Goal: Task Accomplishment & Management: Complete application form

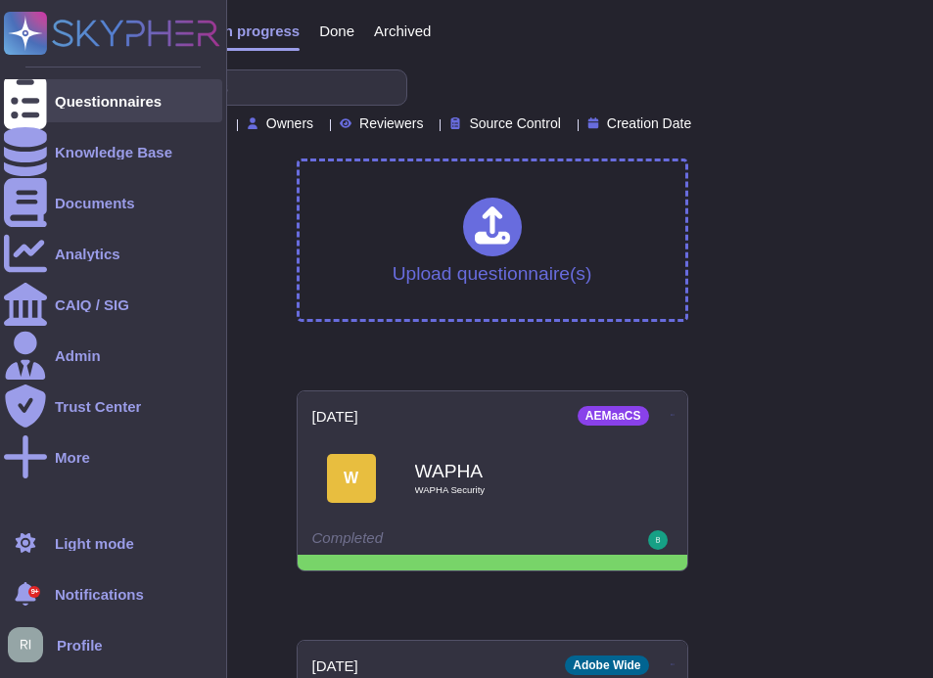
click at [78, 99] on div "Questionnaires" at bounding box center [108, 101] width 107 height 15
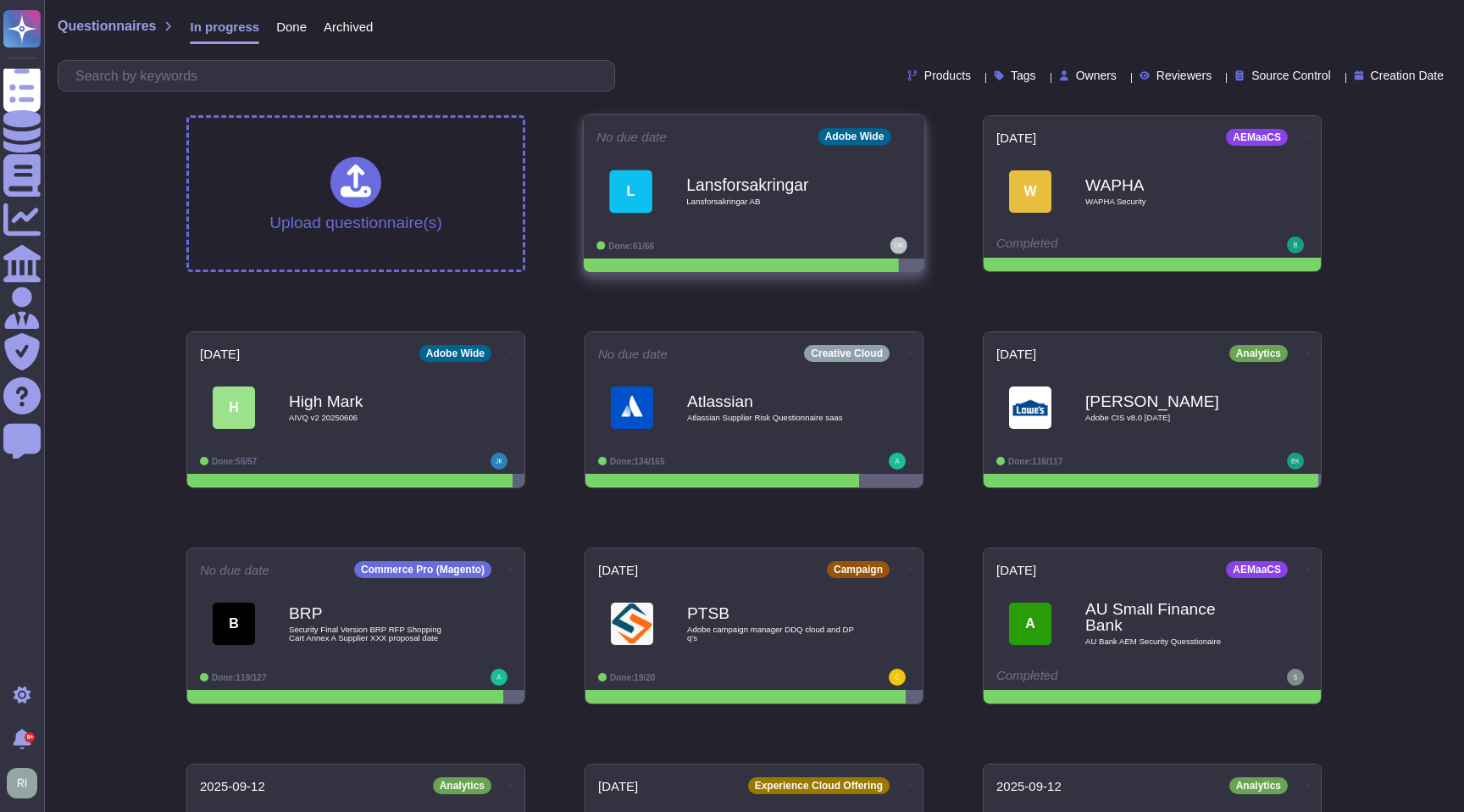
click at [776, 213] on div "Lansforsakringar Lansforsakringar AB" at bounding box center [772, 190] width 171 height 68
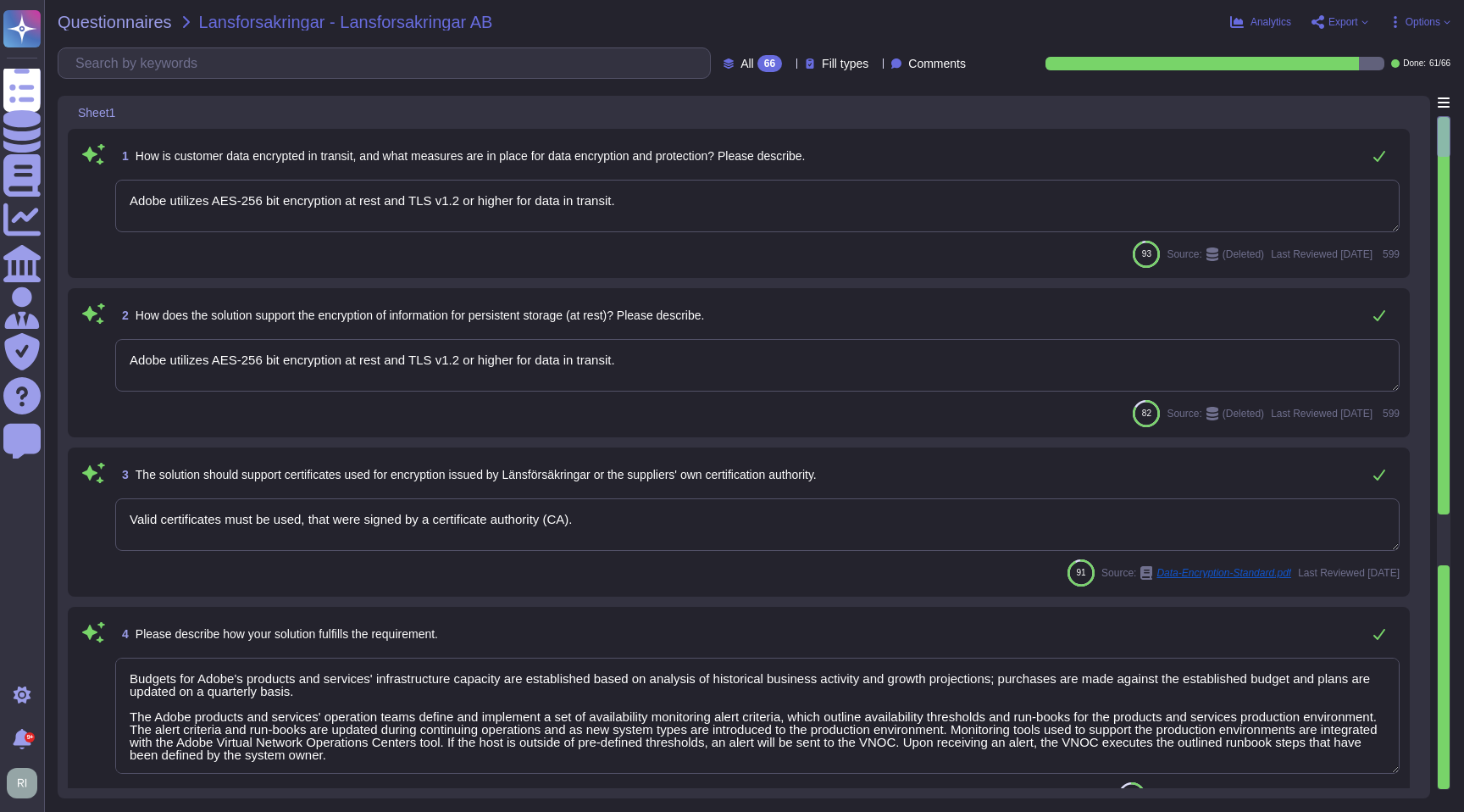
type textarea "Adobe utilizes AES-256 bit encryption at rest and TLS v1.2 or higher for data i…"
type textarea "Valid certificates must be used, that were signed by a certificate authority (C…"
type textarea "Budgets for Adobe's products and services' infrastructure capacity are establis…"
type textarea "The phrase "full disk encryption" doesn't apply to SaaS offerings but instead a…"
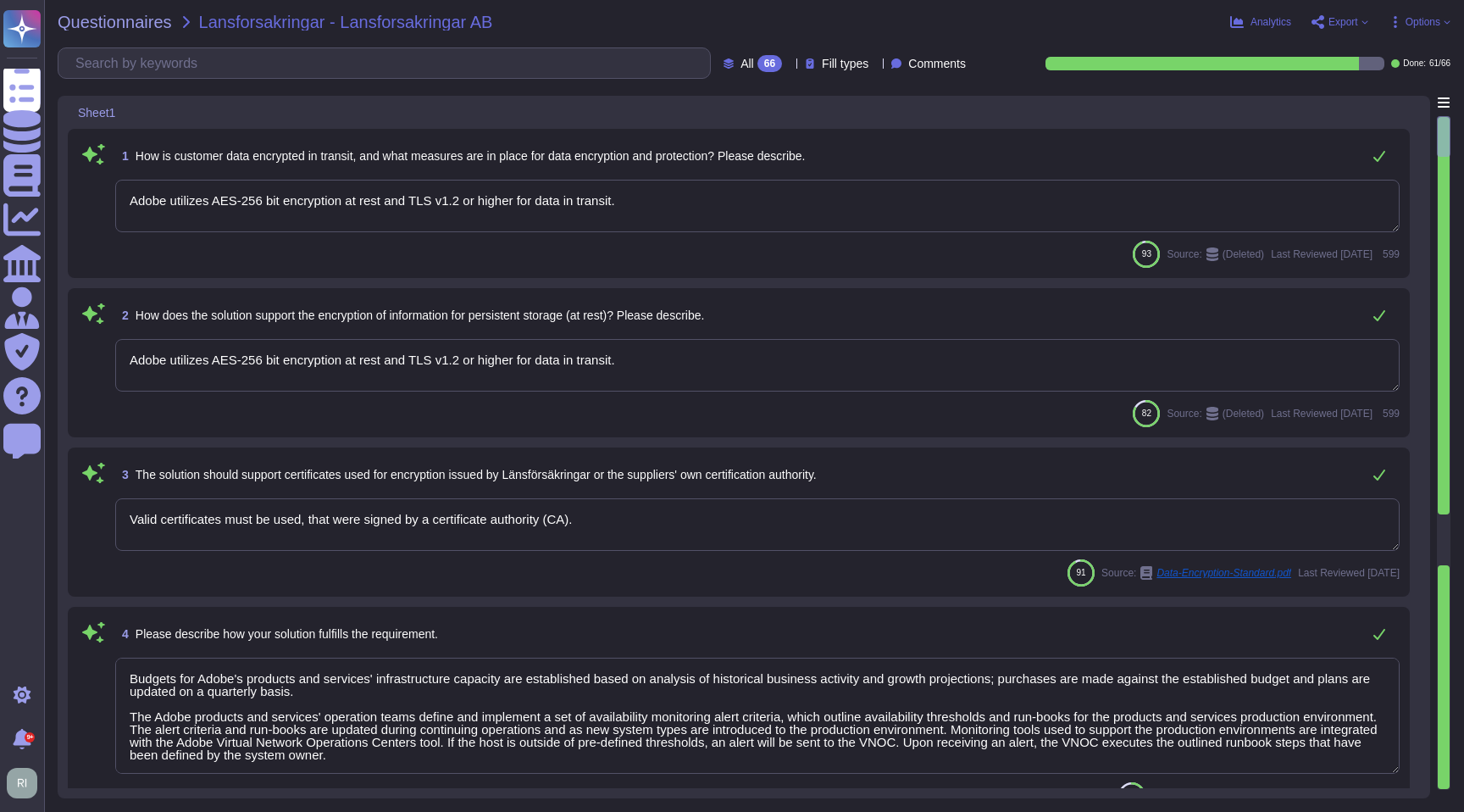
type textarea "Budgets for Adobe's products and services' infrastructure capacity are establis…"
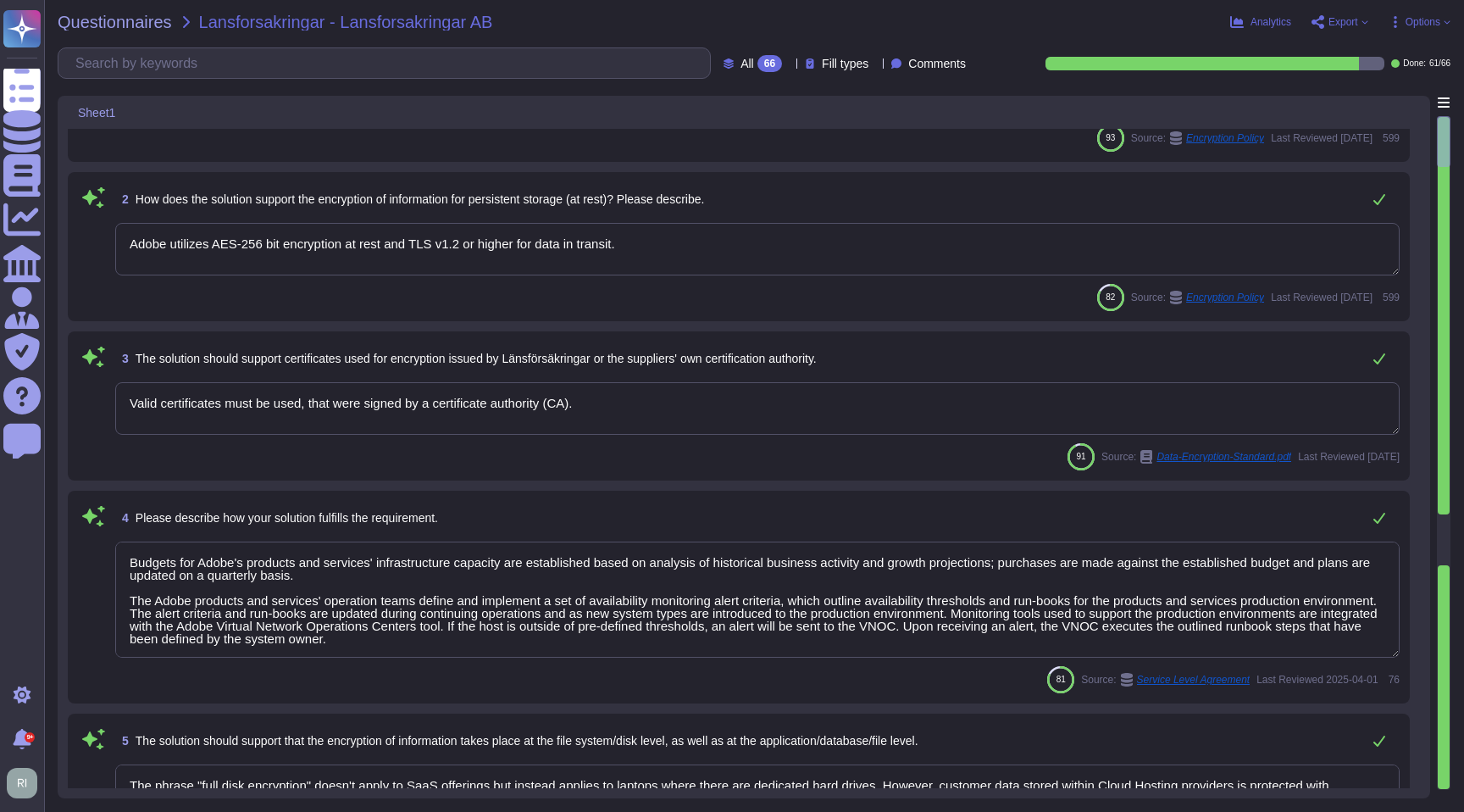
type textarea "Access Token: This token acts as a digital key, allowing the bearer to access p…"
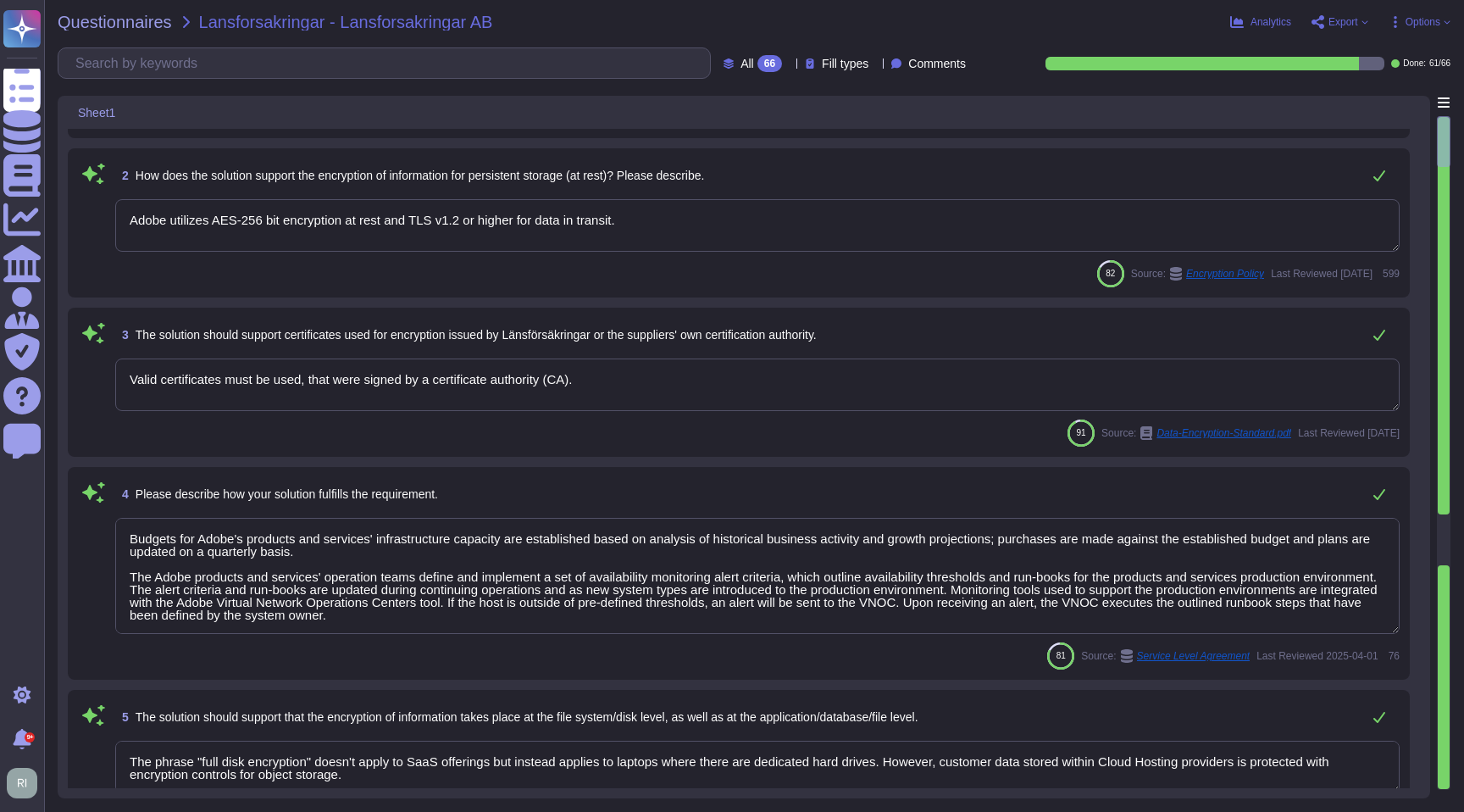
scroll to position [145, 0]
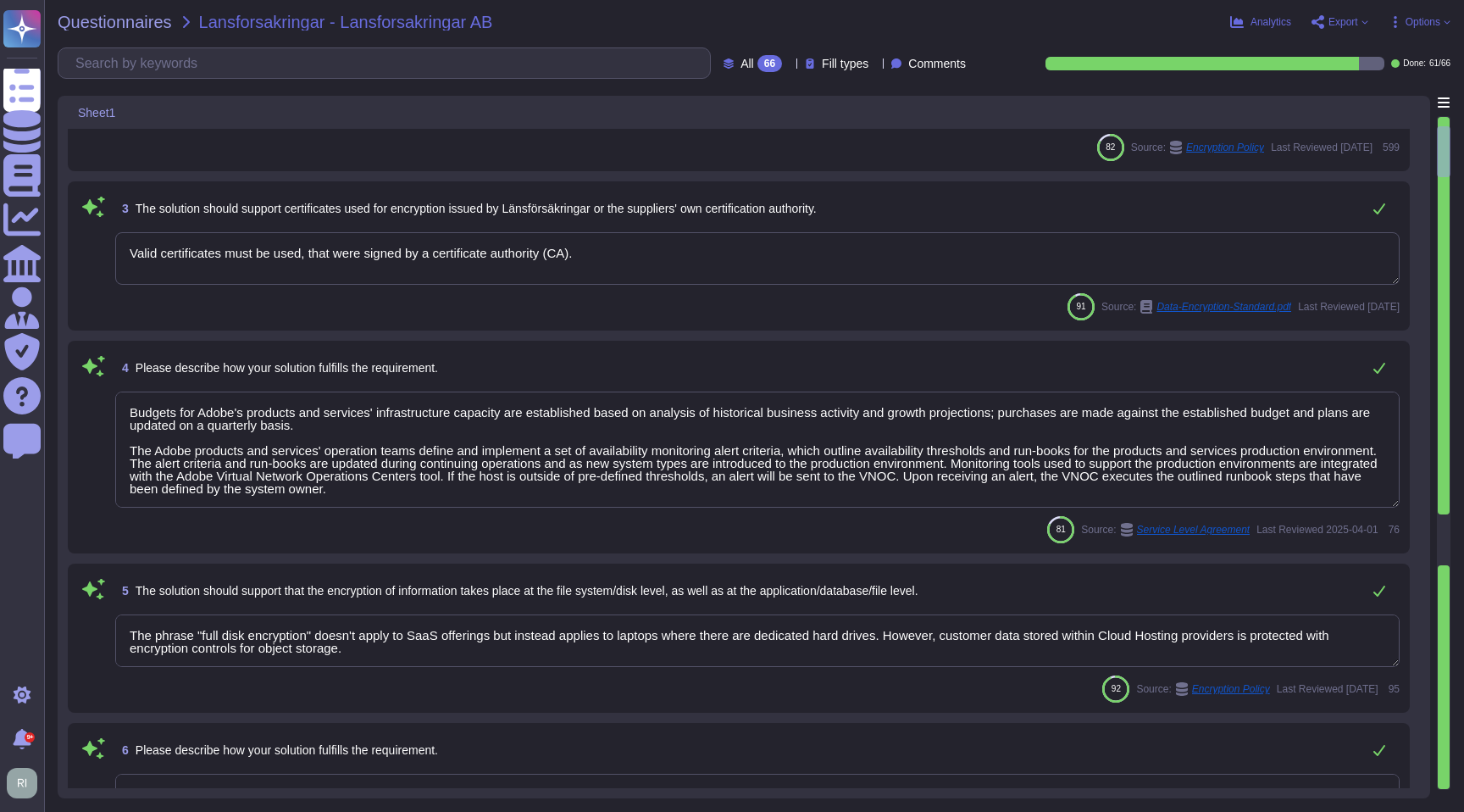
type textarea "See responses to the sub questions below."
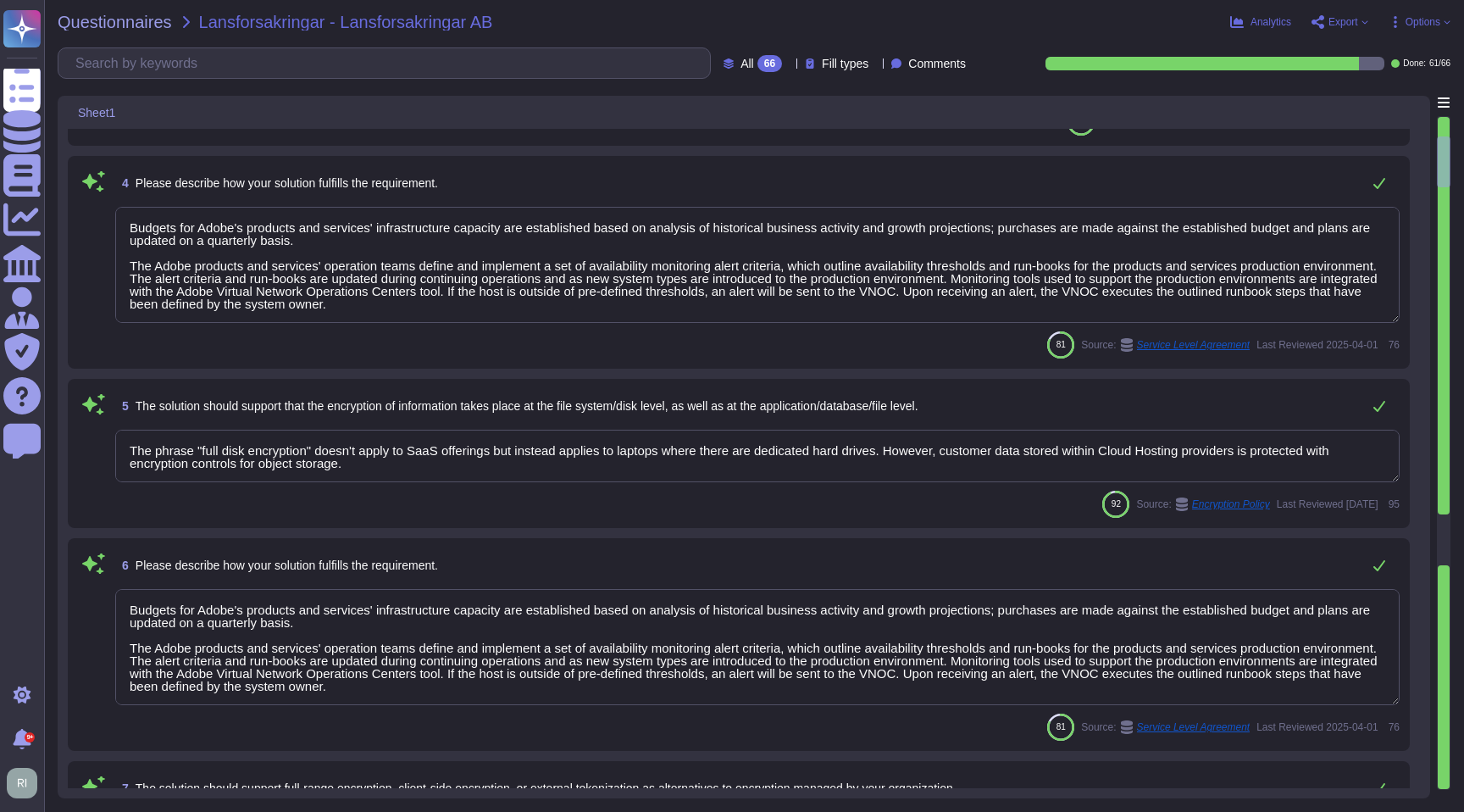
type textarea "Client-side keys are stored in a protected Java keystore."
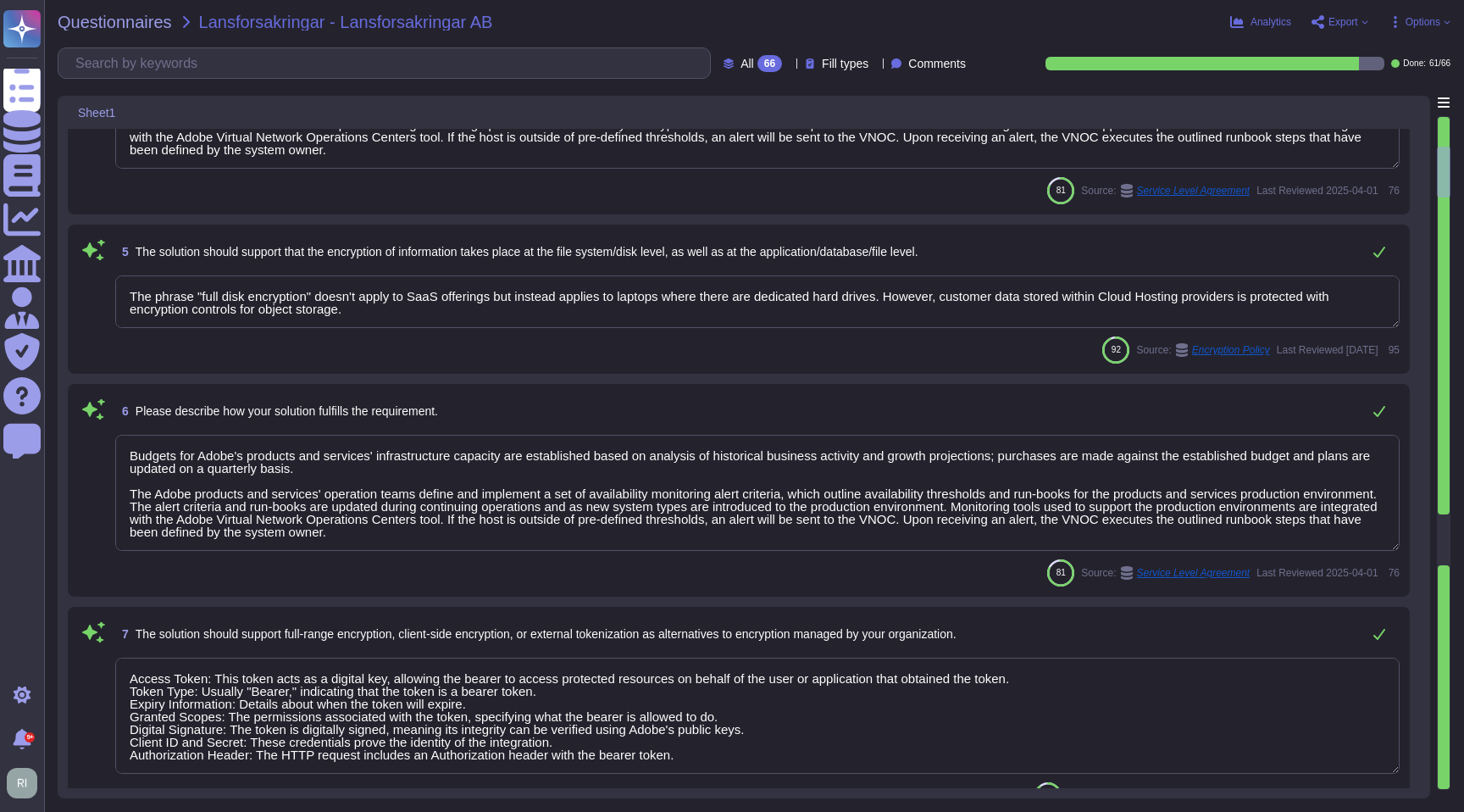
type textarea "Budgets for Adobe's products and services' infrastructure capacity are establis…"
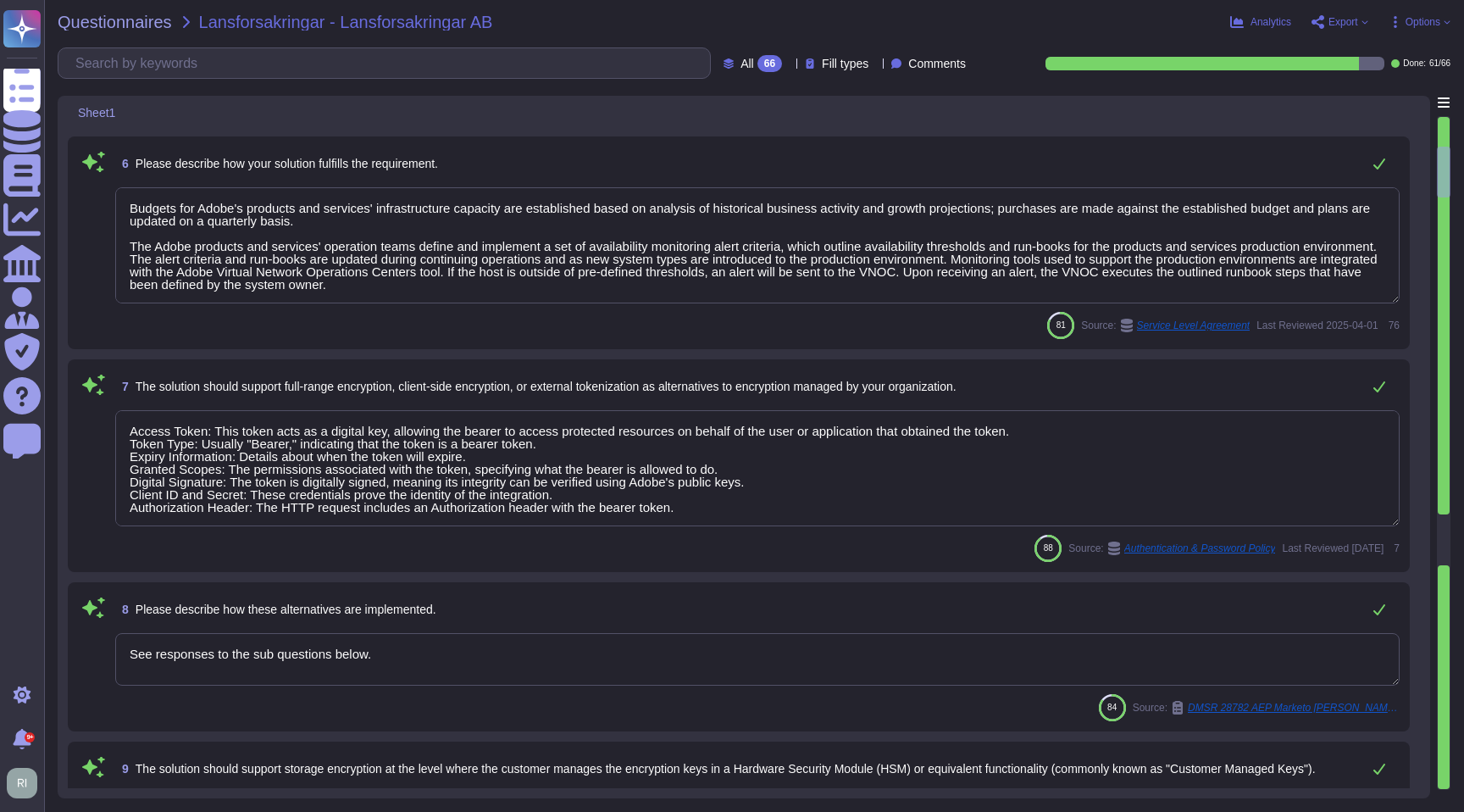
scroll to position [911, 0]
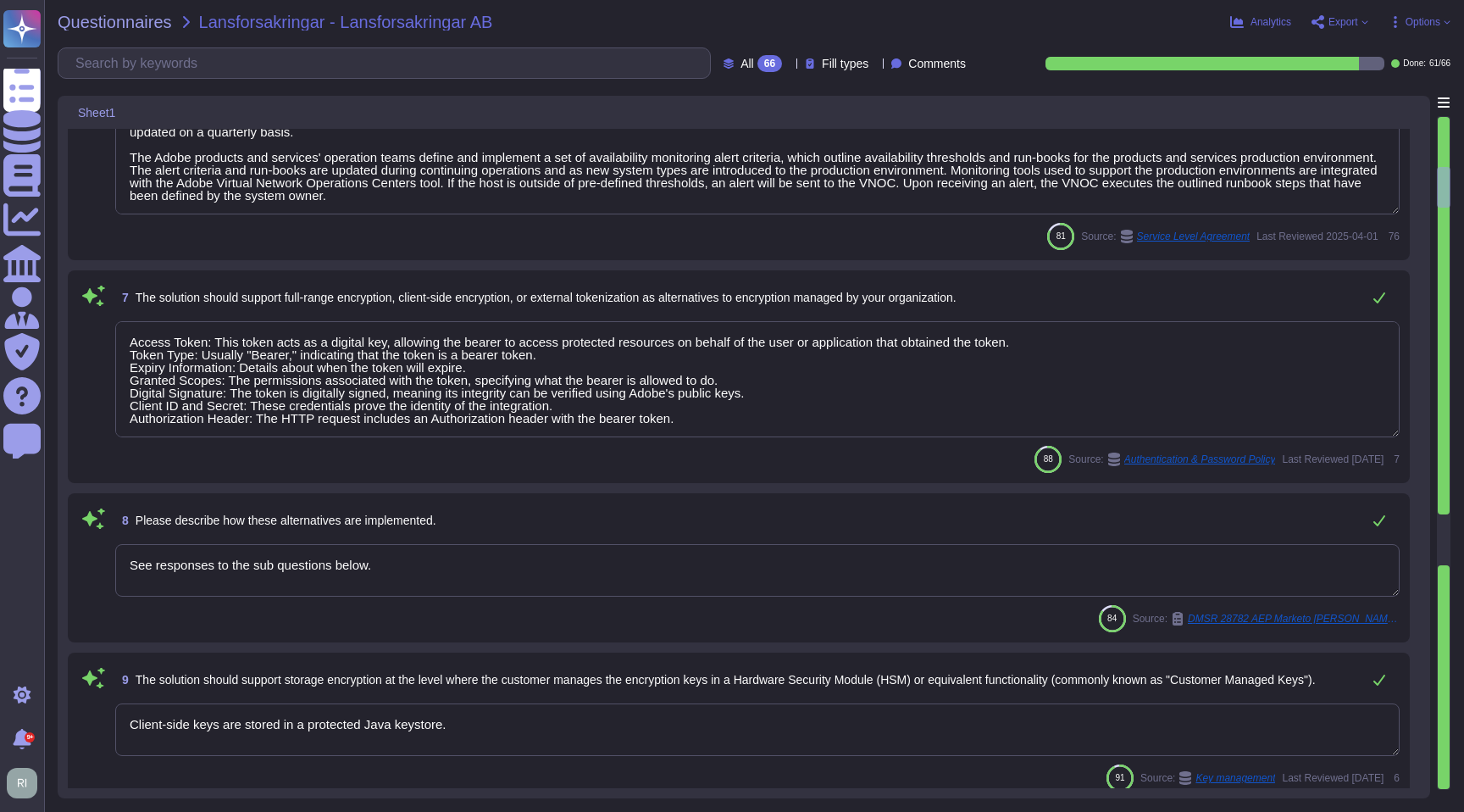
type textarea "Adobe ensures appropriate levels of security of customer's data by not altering…"
type textarea "Budgets for Adobe's products and services' infrastructure capacity are establis…"
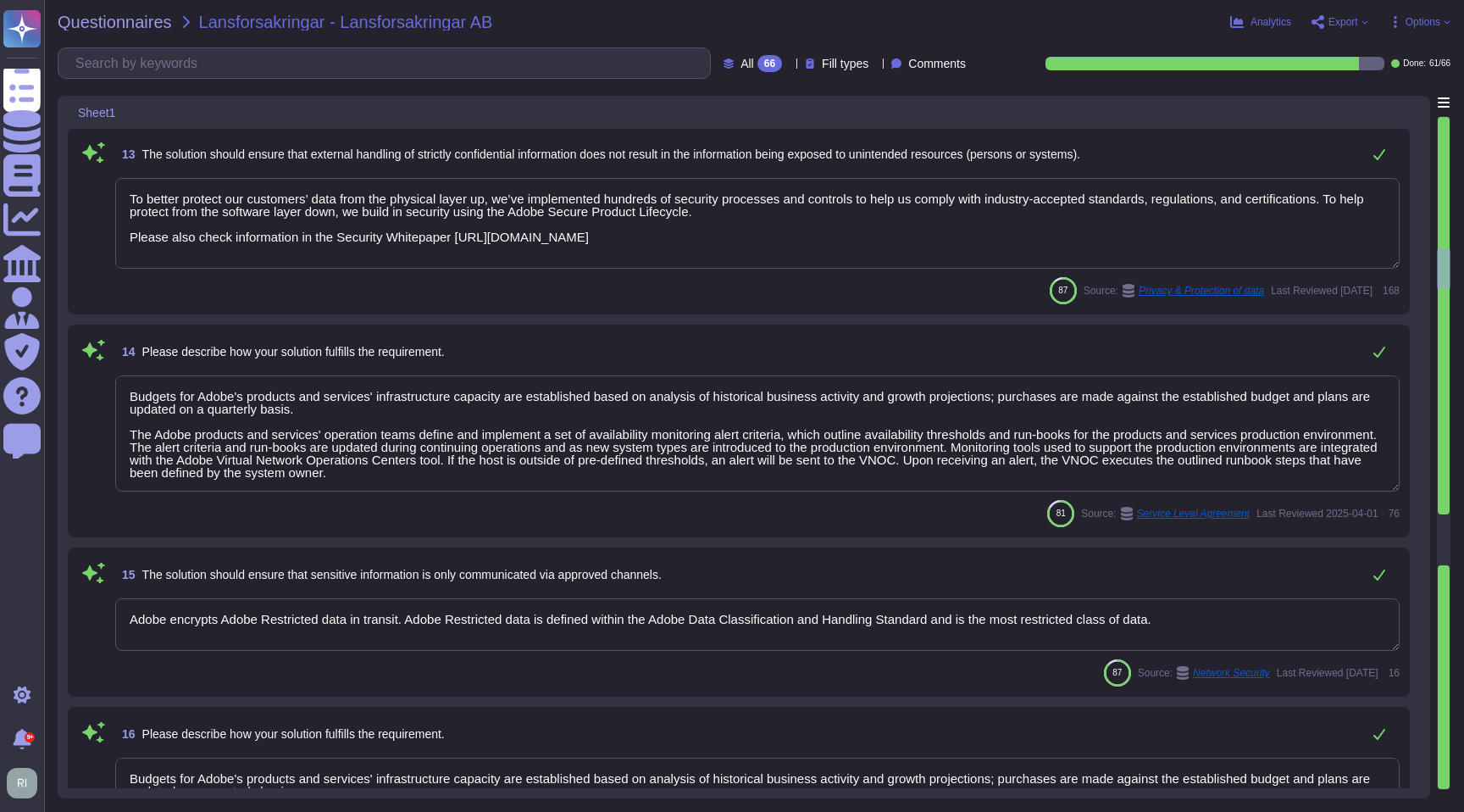
type textarea "To better protect our customers’ data from the physical layer up, we’ve impleme…"
type textarea "Budgets for Adobe's products and services' infrastructure capacity are establis…"
type textarea "Adobe encrypts Adobe Restricted data in transit. Adobe Restricted data is defin…"
type textarea "Budgets for Adobe's products and services' infrastructure capacity are establis…"
type textarea "Production environments are physically and logically segregated from non-produc…"
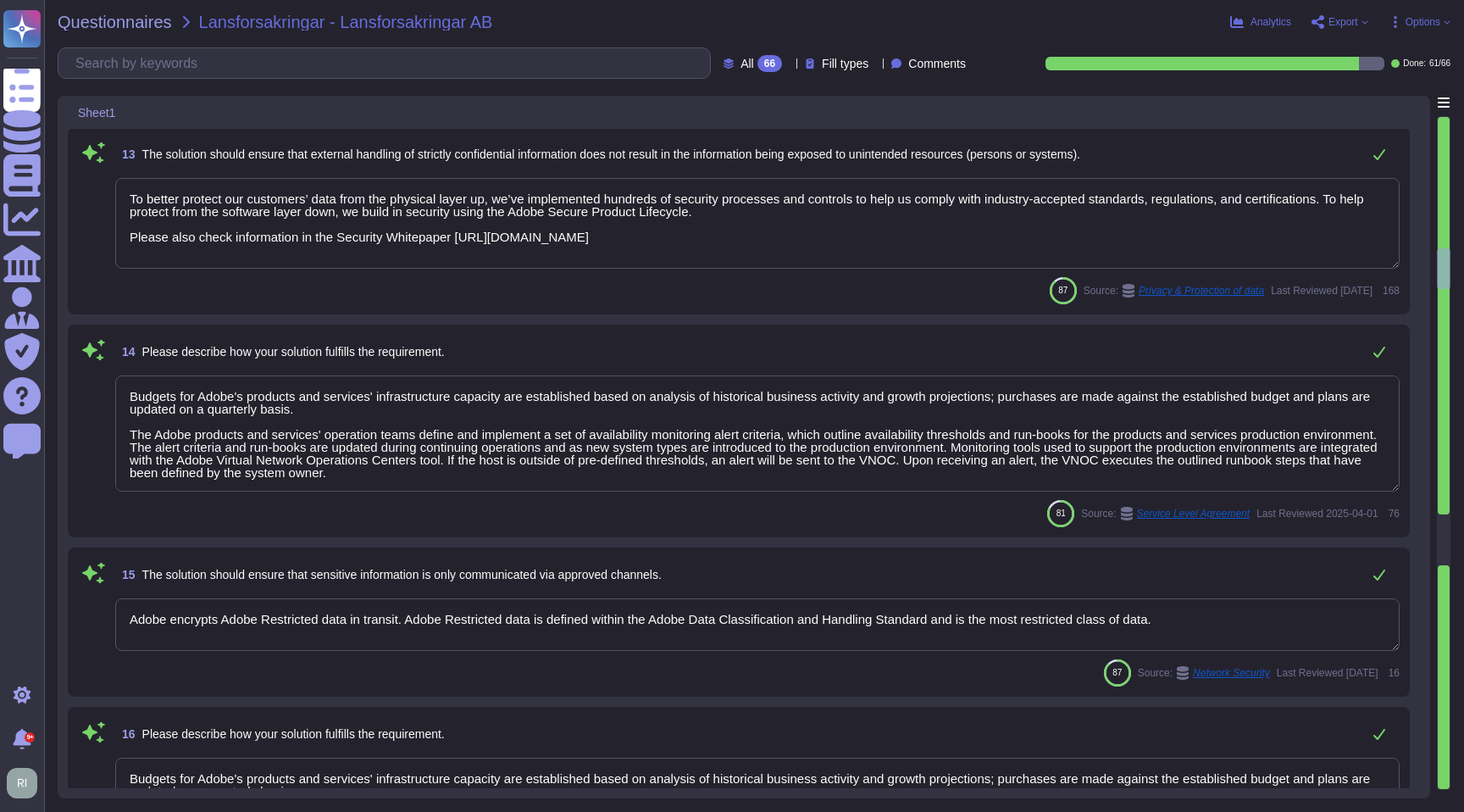
type textarea "Budgets for Adobe's products and services' infrastructure capacity are establis…"
type textarea "Storage of restricted data on removable media is strictly prohibited and enforc…"
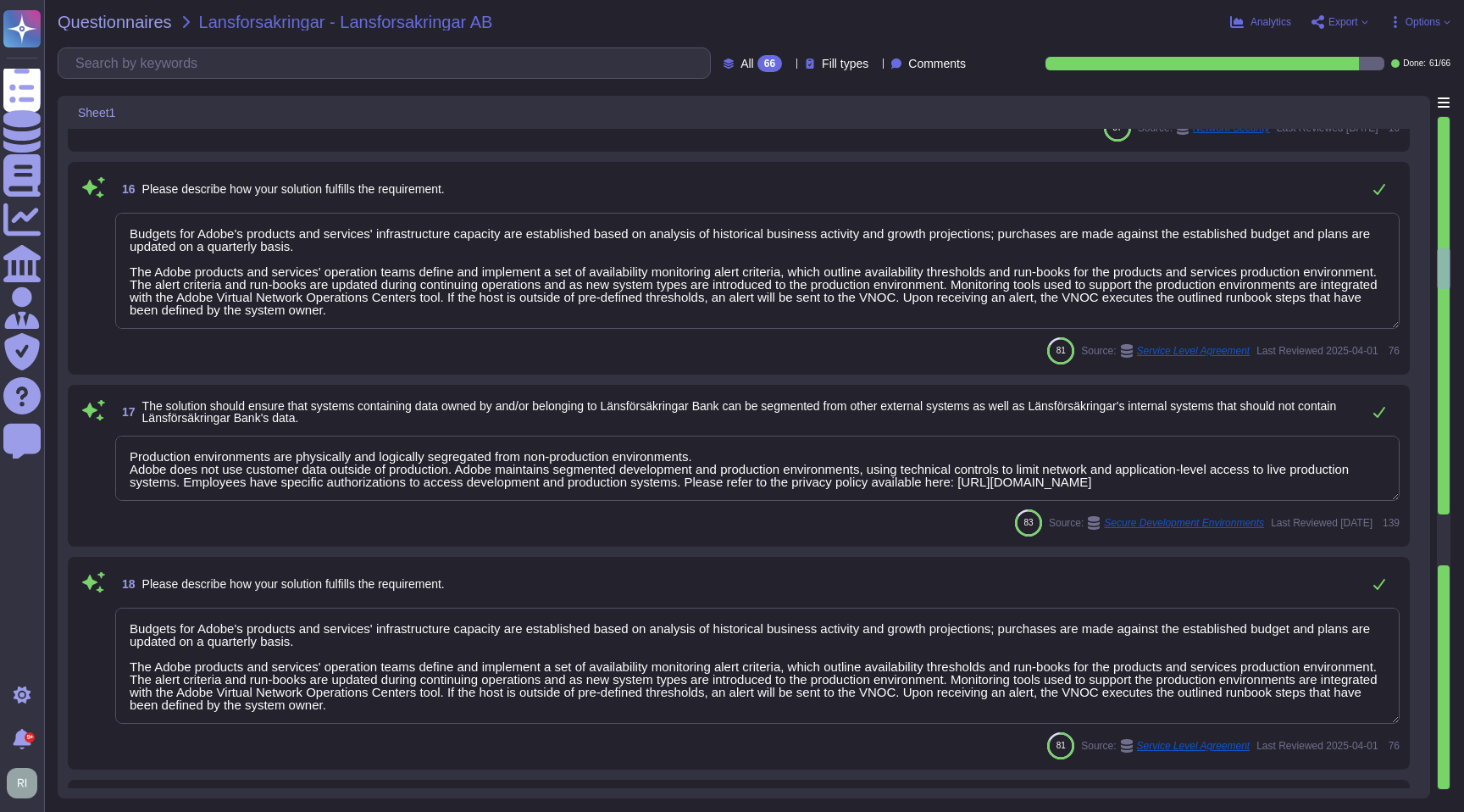
scroll to position [3300, 0]
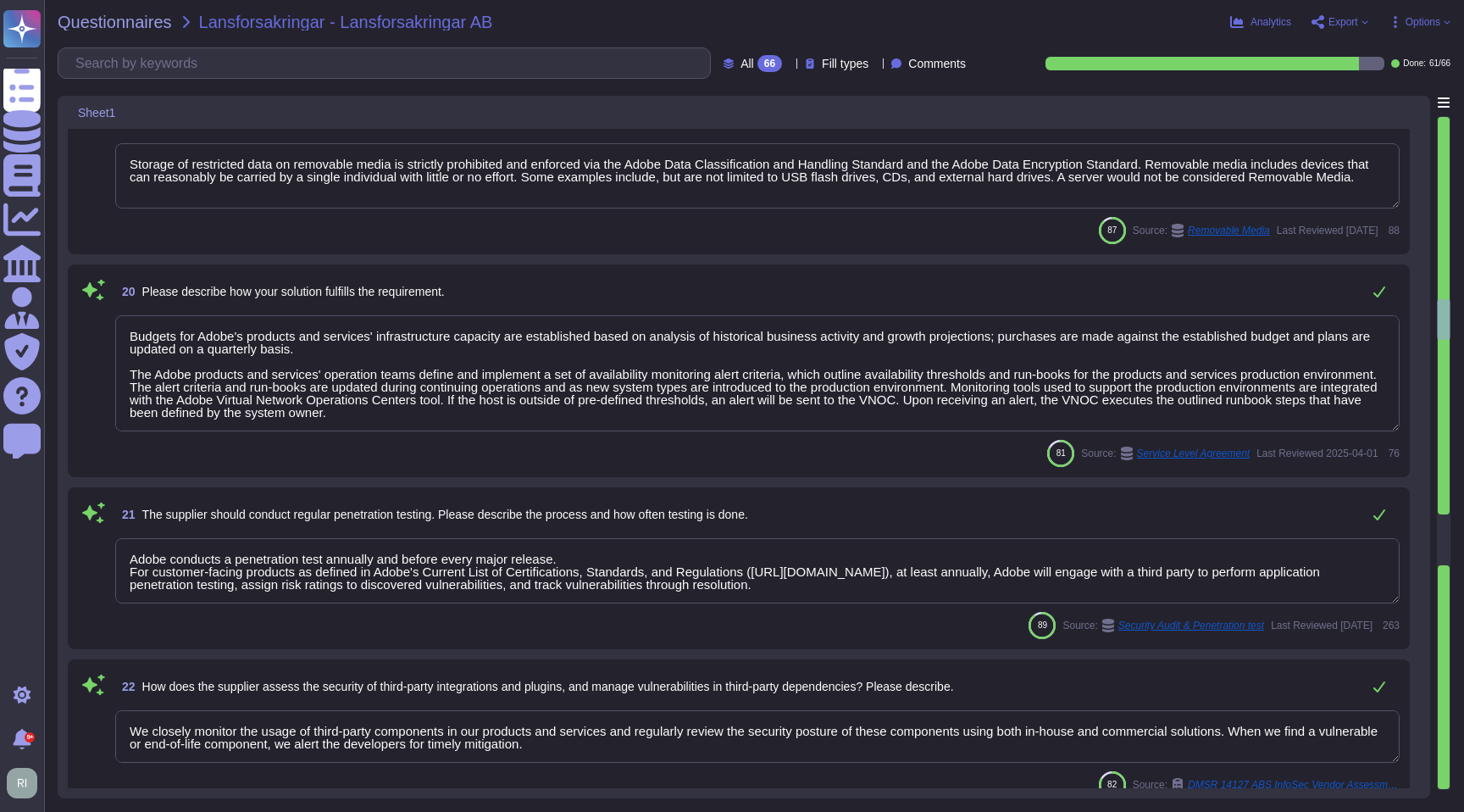
type textarea "Budgets for Adobe's products and services' infrastructure capacity are establis…"
type textarea "Adobe conducts a penetration test annually and before every major release. For …"
type textarea "We closely monitor the usage of third-party components in our products and serv…"
type textarea "Network based Intrusion Detection and/or Intrusion Prevention is in use and mon…"
type textarea "Please see: [URL][DOMAIN_NAME]"
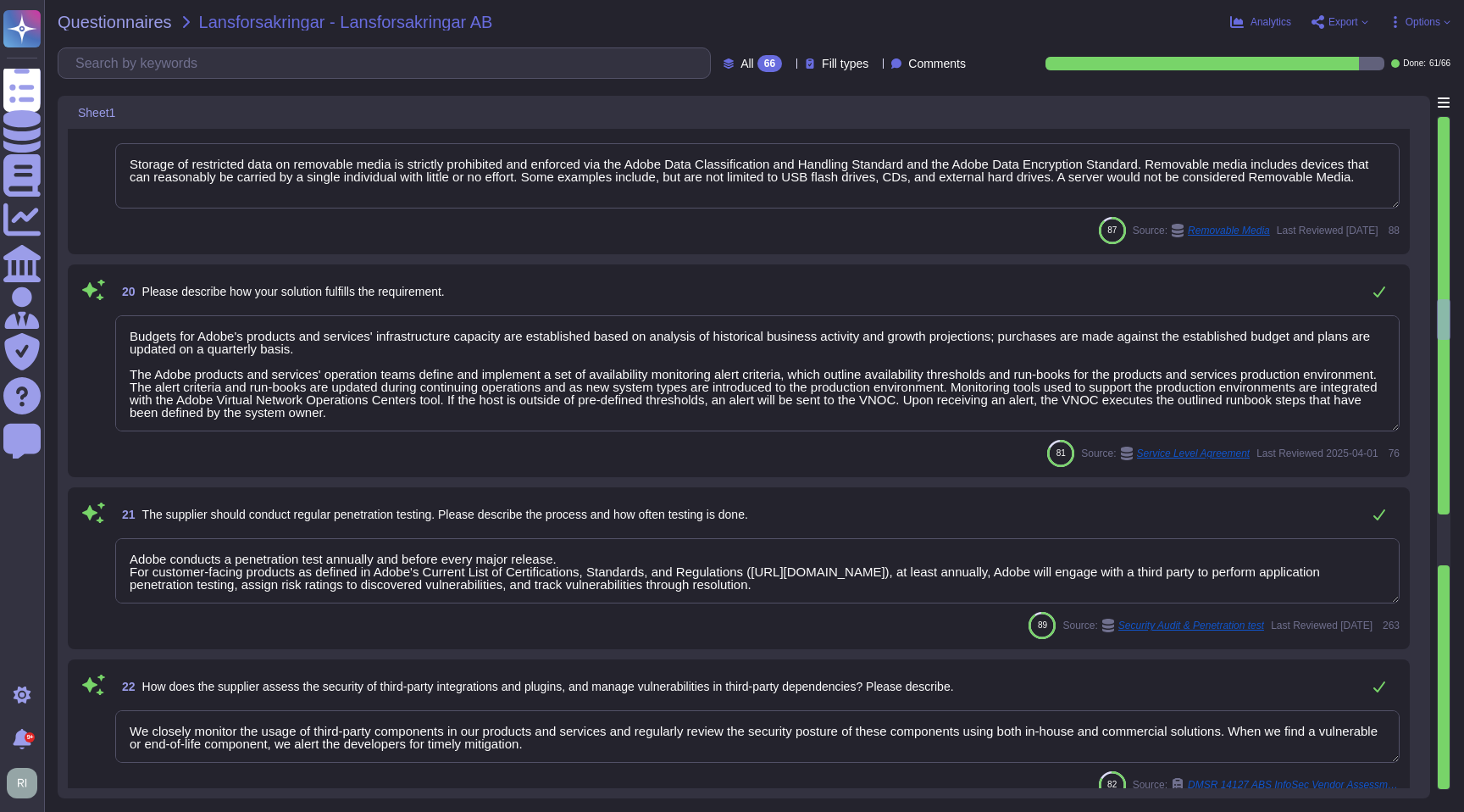
type textarea "Each API call requires authentication to be established, either through Oauth 2…"
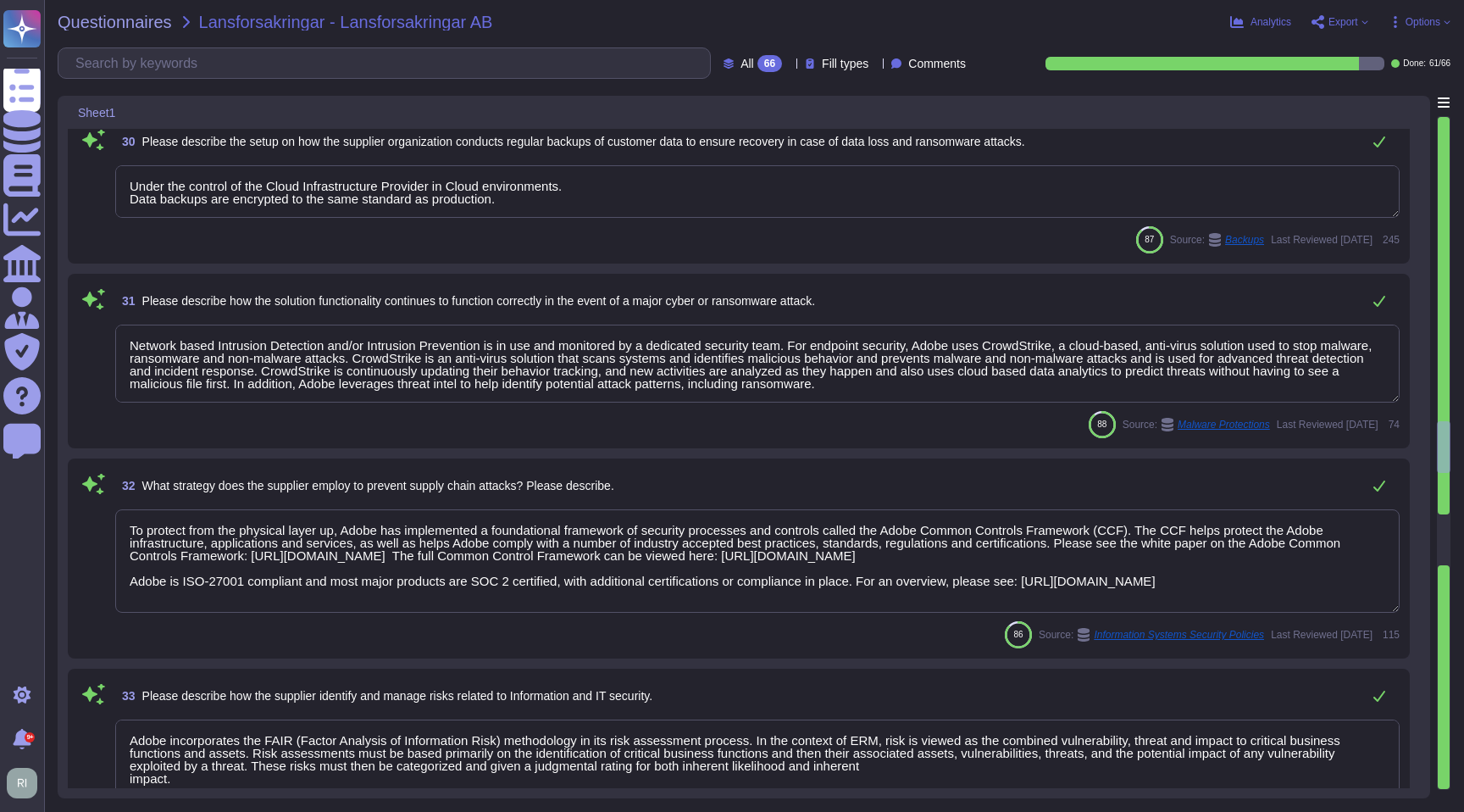
type textarea "Under the control of the Cloud Infrastructure Provider in Cloud environments. D…"
type textarea "Network based Intrusion Detection and/or Intrusion Prevention is in use and mon…"
type textarea "To protect from the physical layer up, Adobe has implemented a foundational fra…"
type textarea "Adobe incorporates the FAIR (Factor Analysis of Information Risk) methodology i…"
type textarea "Each API call requires authentication to be established, either through Oauth 2…"
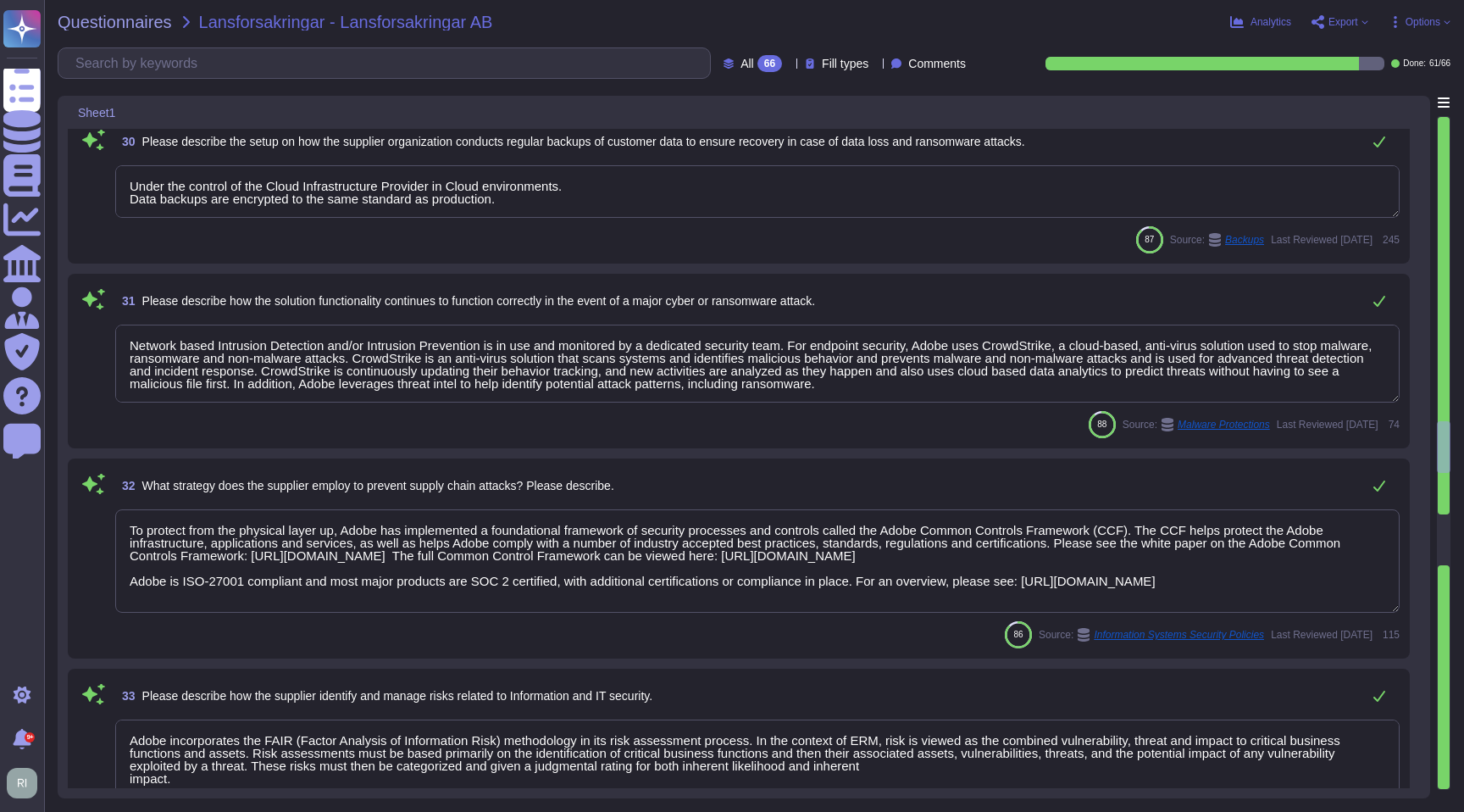
type textarea "Yes. Critical systems are monitored in accordance to predefined security criter…"
type textarea "Budgets for Adobe's products and services' infrastructure capacity are establis…"
type textarea "Specific breach notification obligations between Adobe and a customer are inclu…"
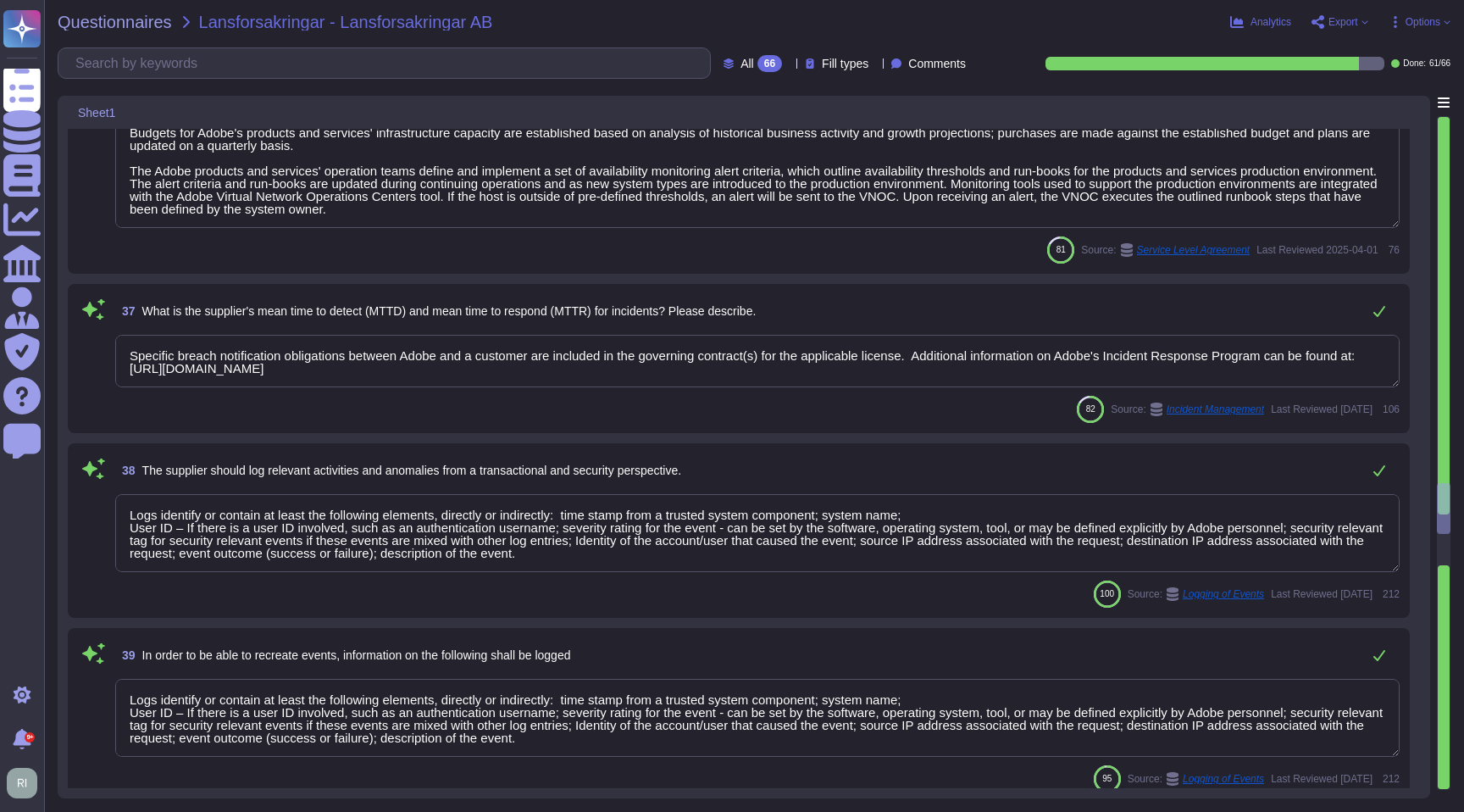
type textarea "Logs identify or contain at least the following elements, directly or indirectl…"
type textarea "Systems that collect, store, process, transmit, dispose of data, accept network…"
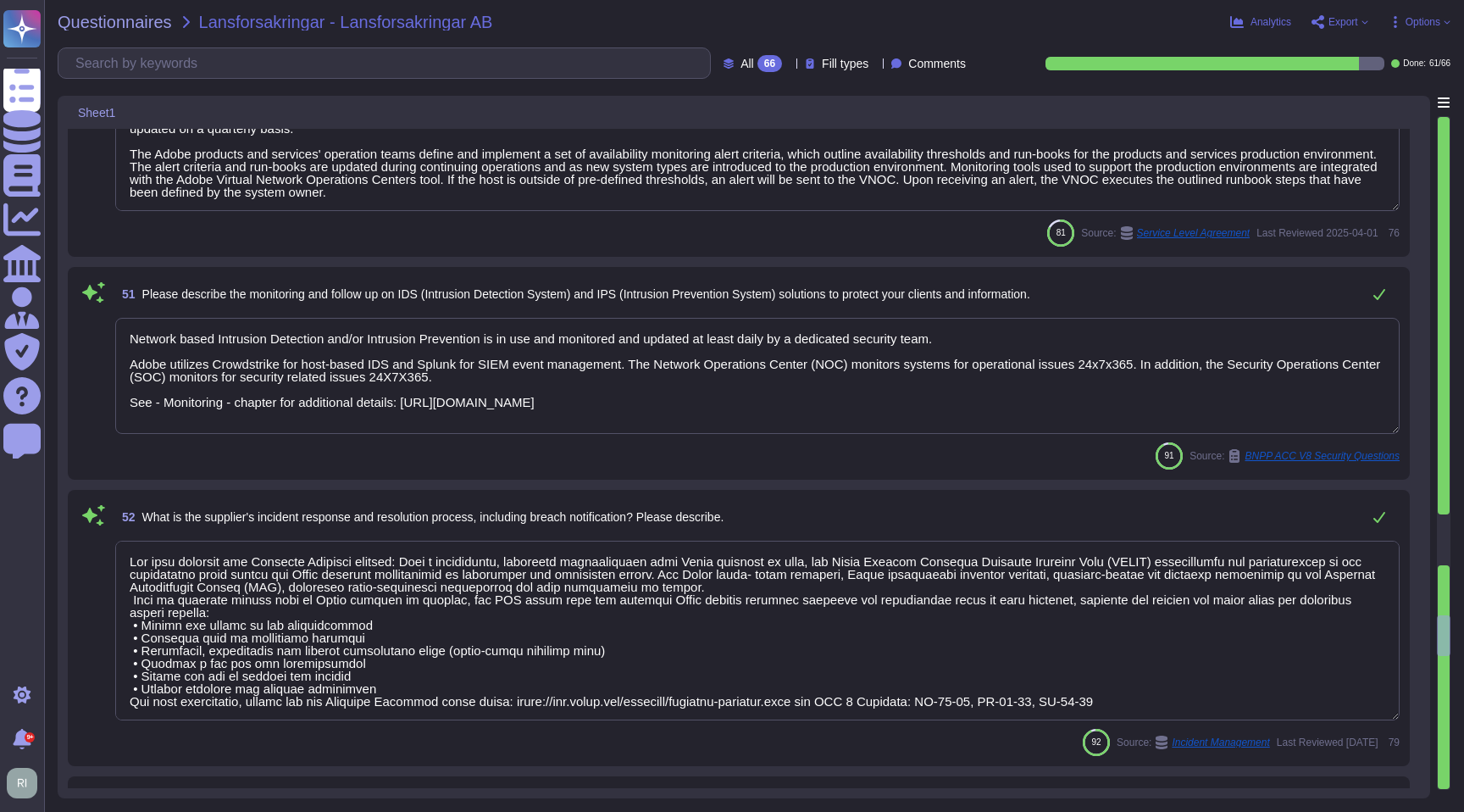
type textarea "Security automation along with continuous monitoring of our security posture th…"
type textarea "Budgets for Adobe's products and services' infrastructure capacity are establis…"
type textarea "Network based Intrusion Detection and/or Intrusion Prevention is in use and mon…"
type textarea "Lor ipsu dolorsit ame Consecte Adipisci elitsed: Doei t incididuntu, laboreetd …"
type textarea "Adobe uses Splunk for its SIEM. For some offerings, customer can retrieve appli…"
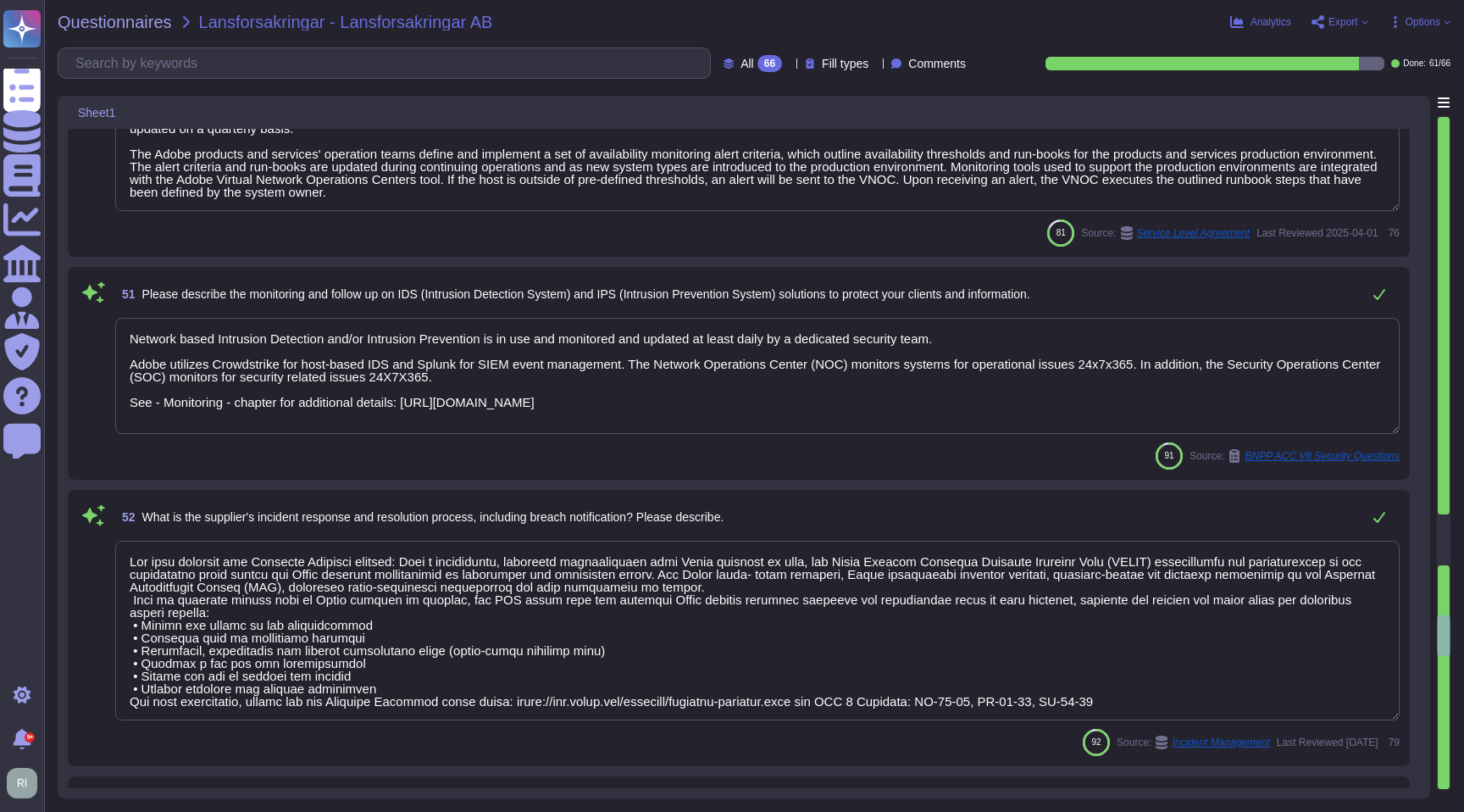
type textarea "Budgets for Adobe's products and services' infrastructure capacity are establis…"
type textarea "Hosting providers are geographically dispersed to minimize the impact of locali…"
type textarea "Please see: [URL][DOMAIN_NAME]"
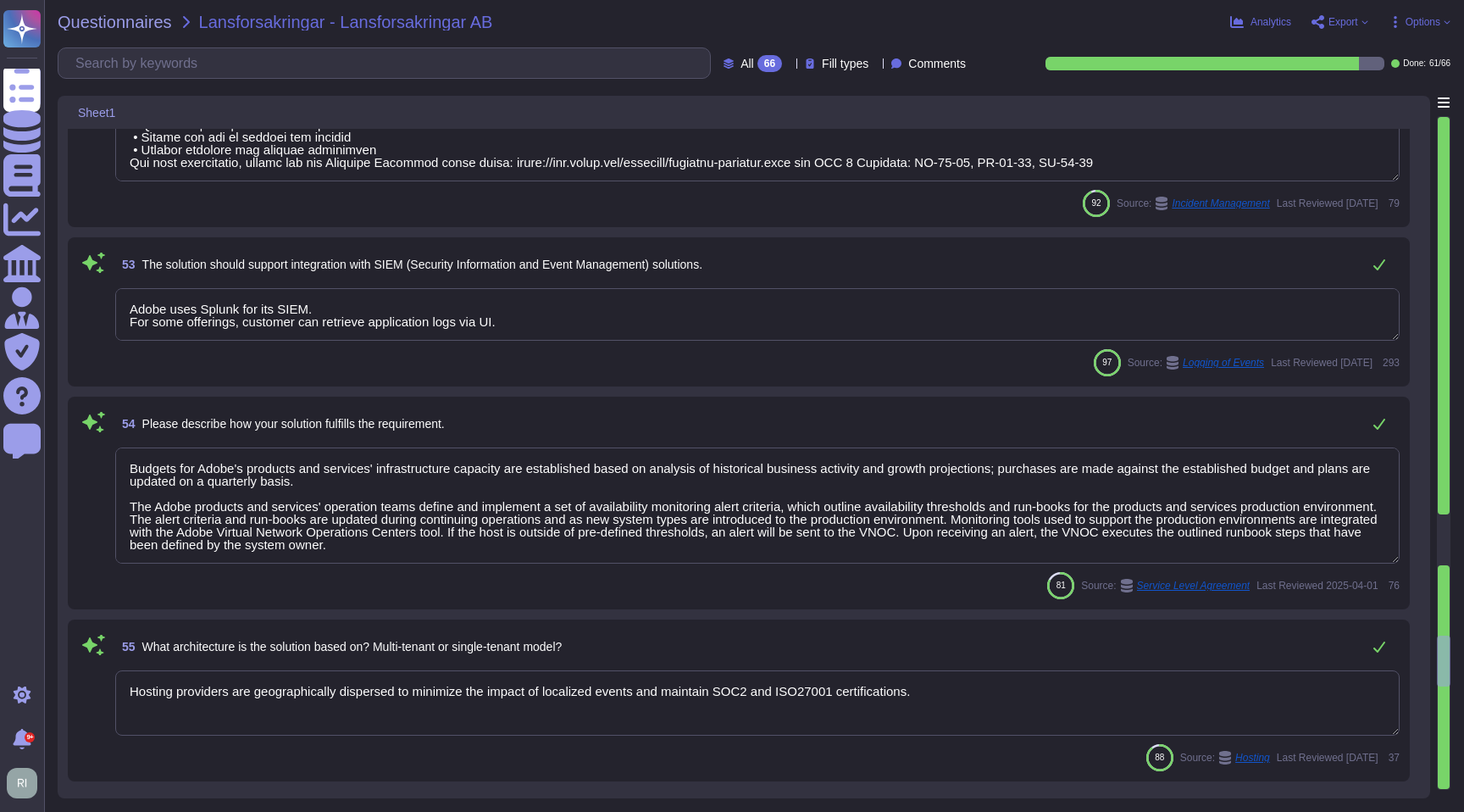
type textarea "Systems are hardened according to CIS guidelines. Adobe has developed a base co…"
type textarea "Adobe conducts a mandatory, annual Security Awareness Training which applies to…"
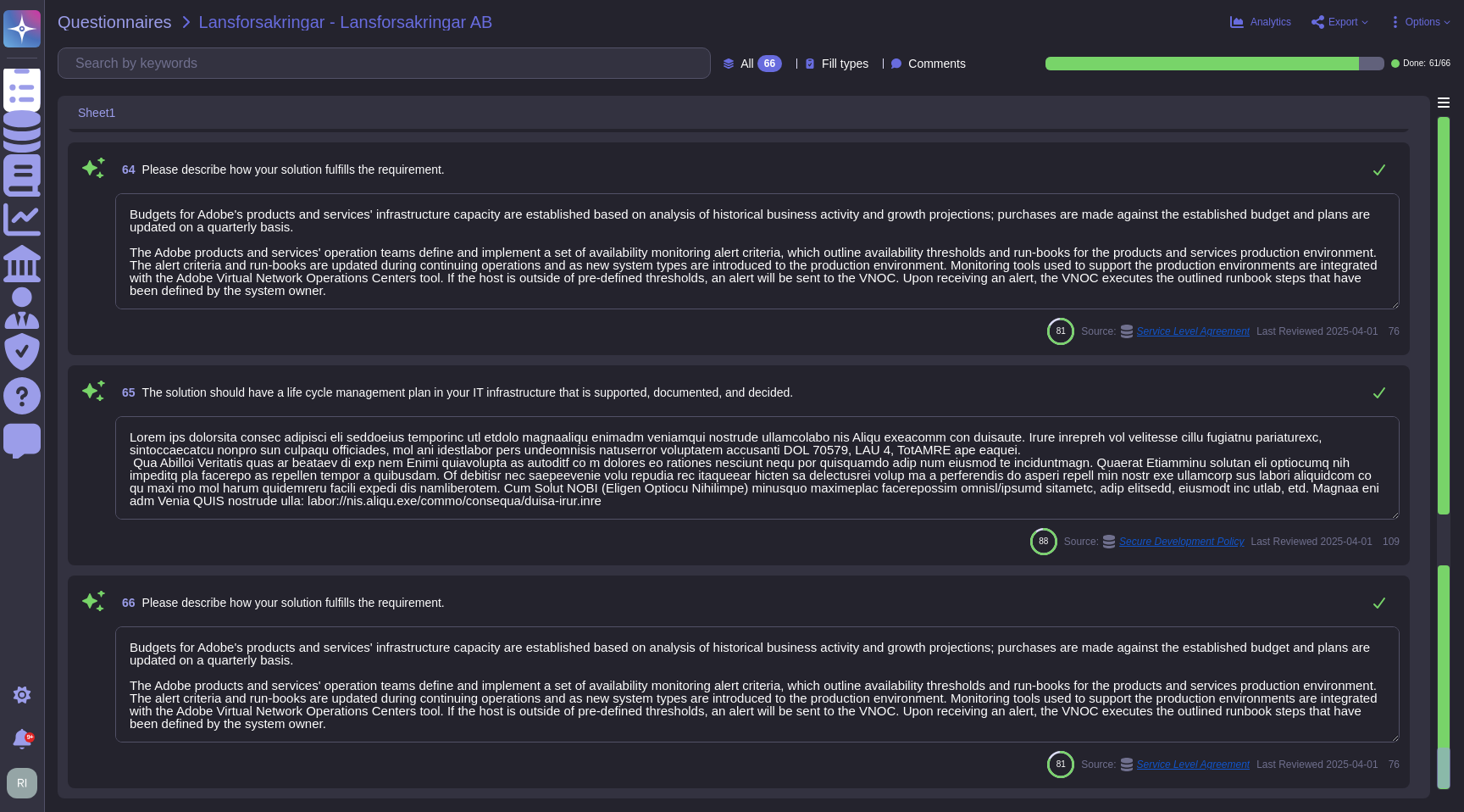
type textarea "Budgets for Adobe's products and services' infrastructure capacity are establis…"
type textarea "Lorem'i Dolors Ametcon Adipiscin (ELIT) sed doeiusmo temp inc utlabo et dol mag…"
type textarea "Budgets for Adobe's products and services' infrastructure capacity are establis…"
type textarea "Adobe has developed formal policies and standards governing the change manageme…"
type textarea "Budgets for Adobe's products and services' infrastructure capacity are establis…"
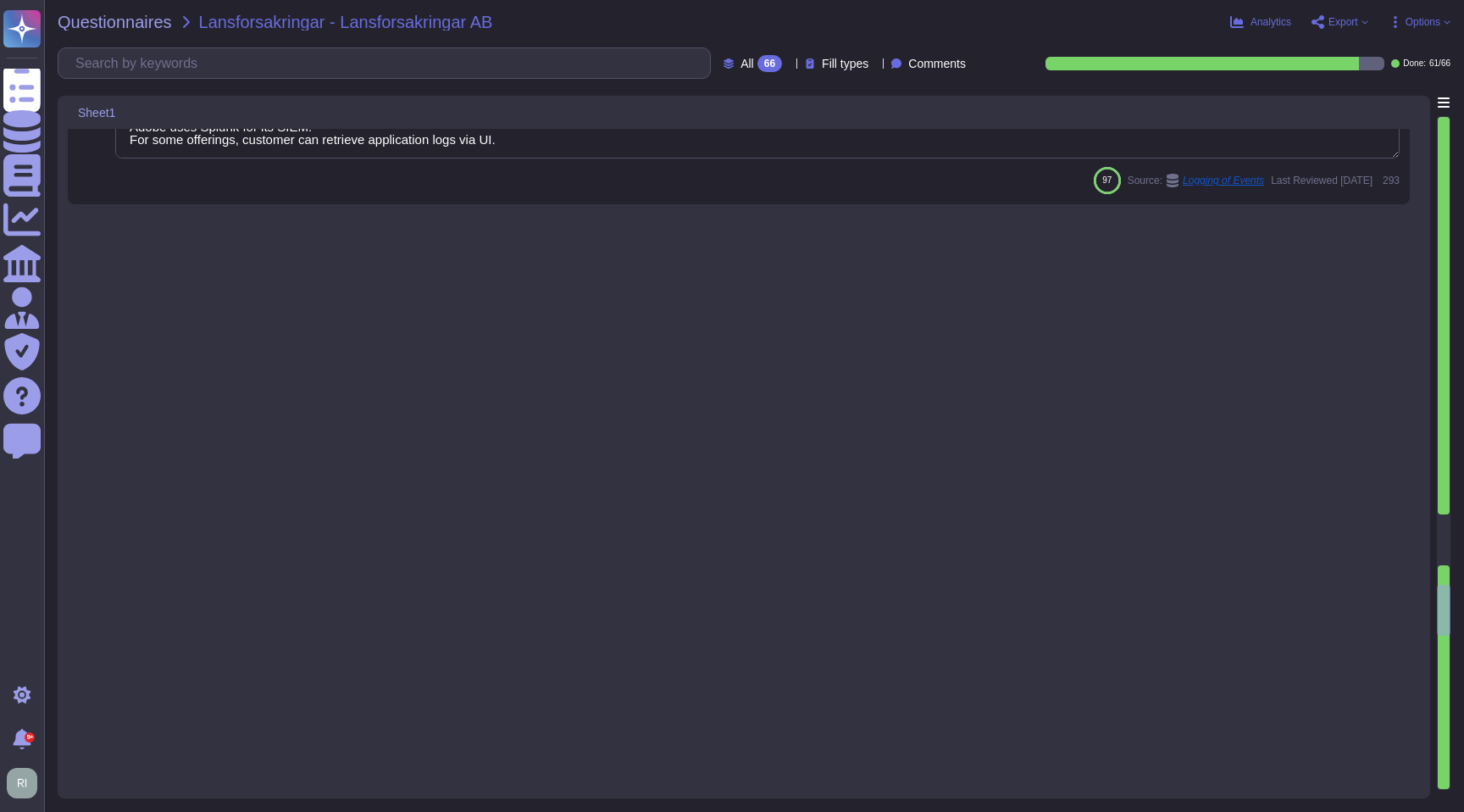
type textarea "Budgets for Adobe's products and services' infrastructure capacity are establis…"
type textarea "Access to audit logs is governed with Adobe's access management processes and i…"
type textarea "Budgets for Adobe's products and services' infrastructure capacity are establis…"
type textarea "Security automation along with continuous monitoring of our security posture th…"
type textarea "Budgets for Adobe's products and services' infrastructure capacity are establis…"
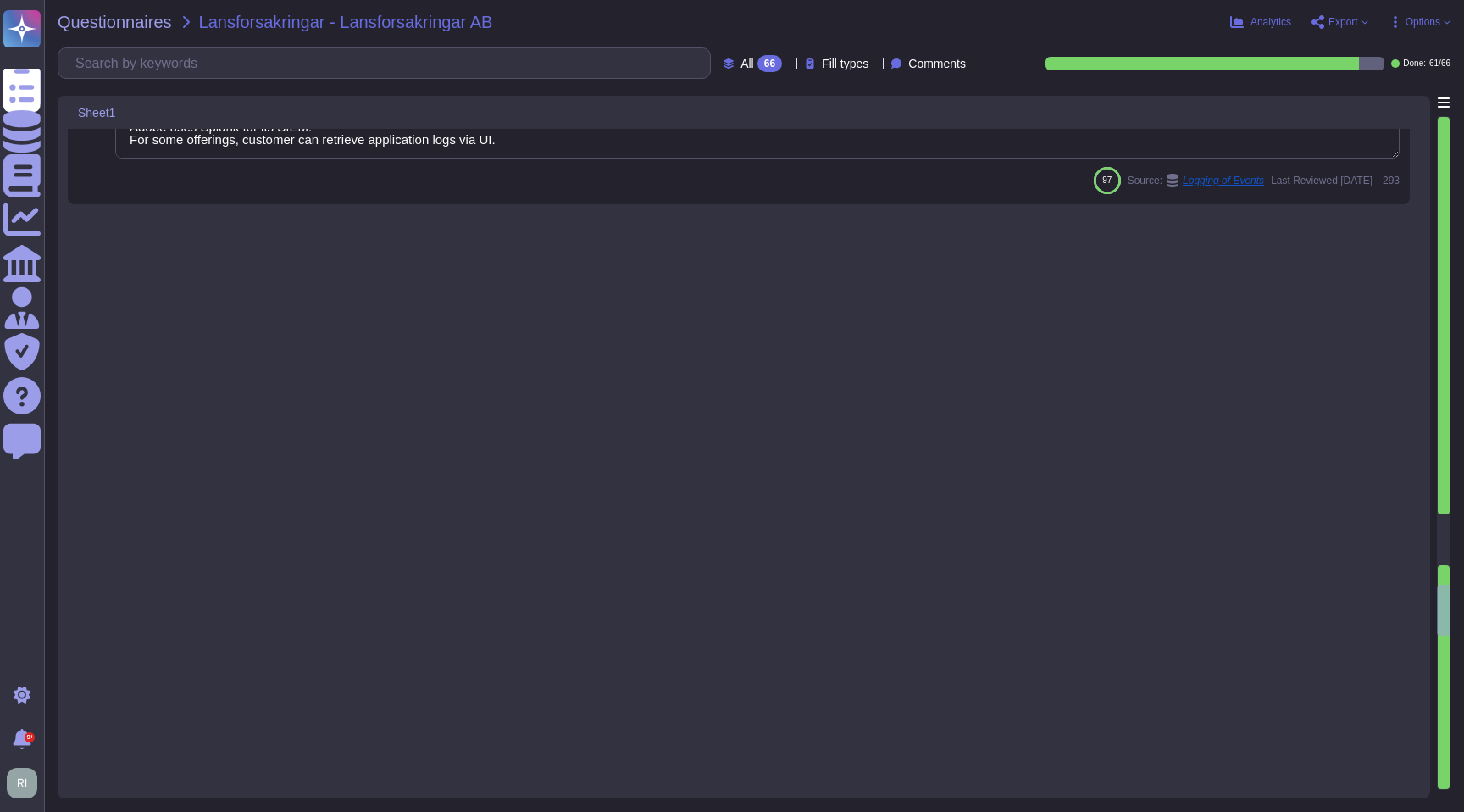
type textarea "Network based Intrusion Detection and/or Intrusion Prevention is in use and mon…"
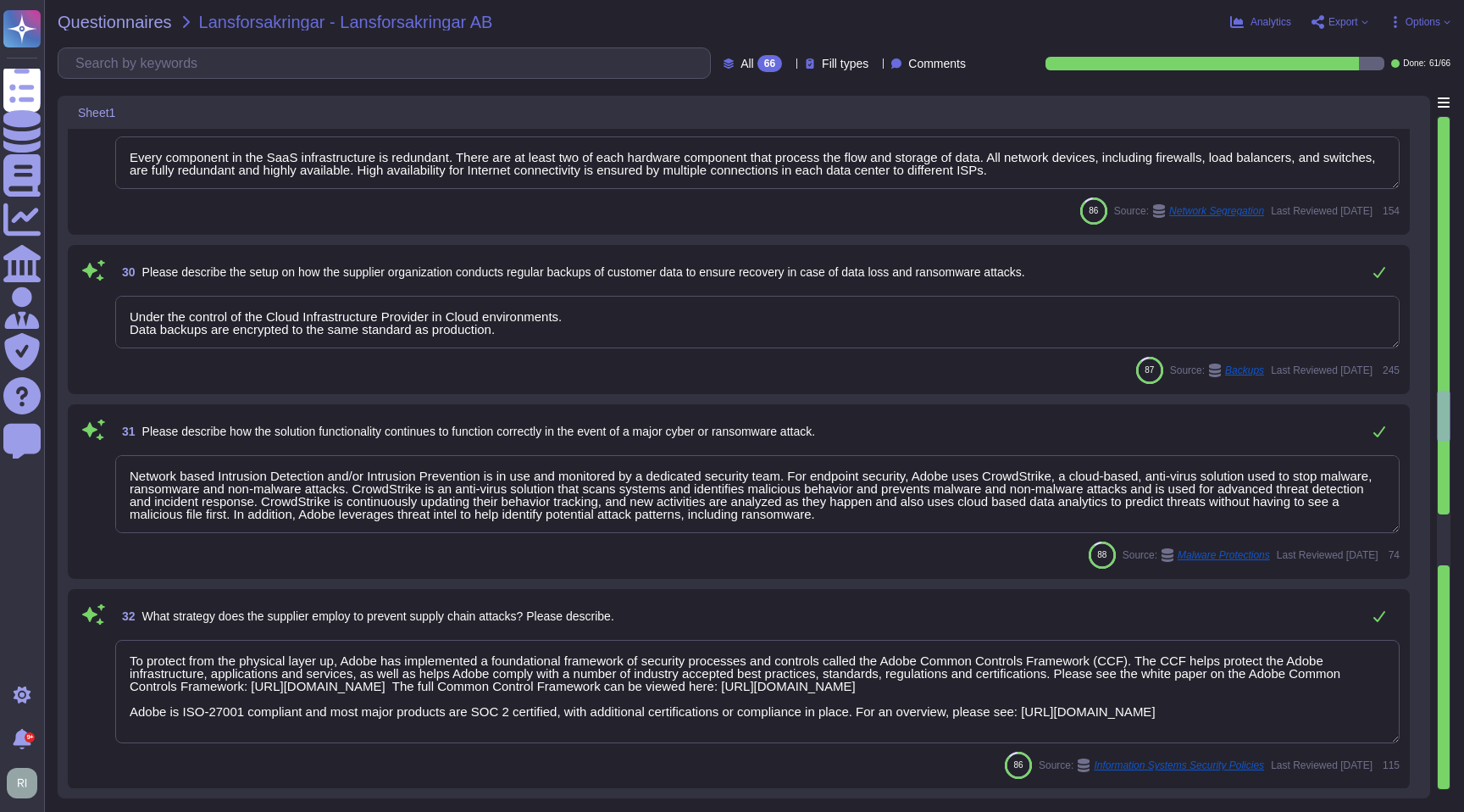
type textarea "Adobe Artificial Intelligence offerings go through Adobe's responsible AI Ethic…"
type textarea "Please see: [URL][DOMAIN_NAME]"
type textarea "Each API call requires authentication to be established, either through Oauth 2…"
type textarea "Every component in the SaaS infrastructure is redundant. There are at least two…"
type textarea "Under the control of the Cloud Infrastructure Provider in Cloud environments. D…"
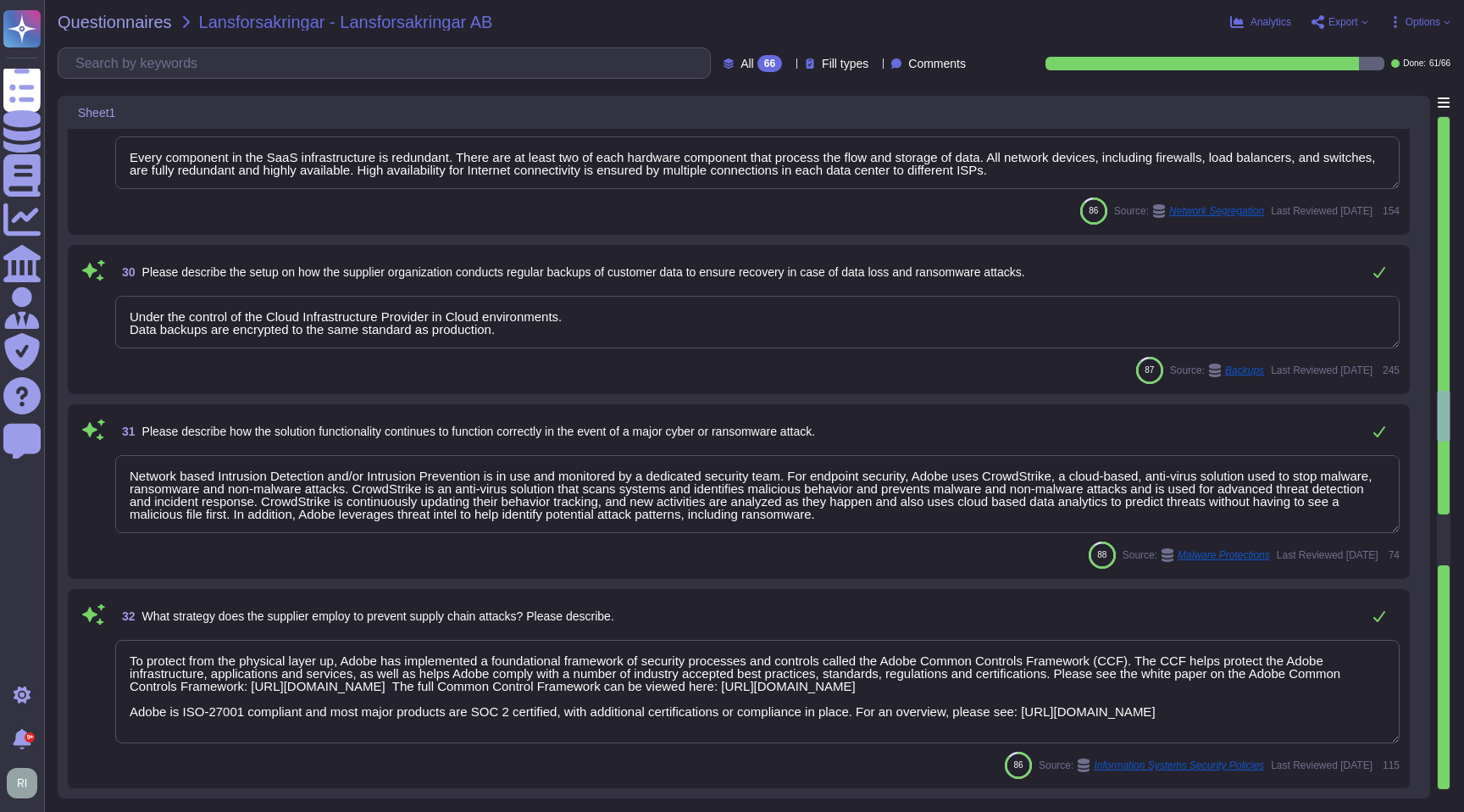
type textarea "Network based Intrusion Detection and/or Intrusion Prevention is in use and mon…"
type textarea "To protect from the physical layer up, Adobe has implemented a foundational fra…"
type textarea "Adobe incorporates the FAIR (Factor Analysis of Information Risk) methodology i…"
type textarea "Each API call requires authentication to be established, either through Oauth 2…"
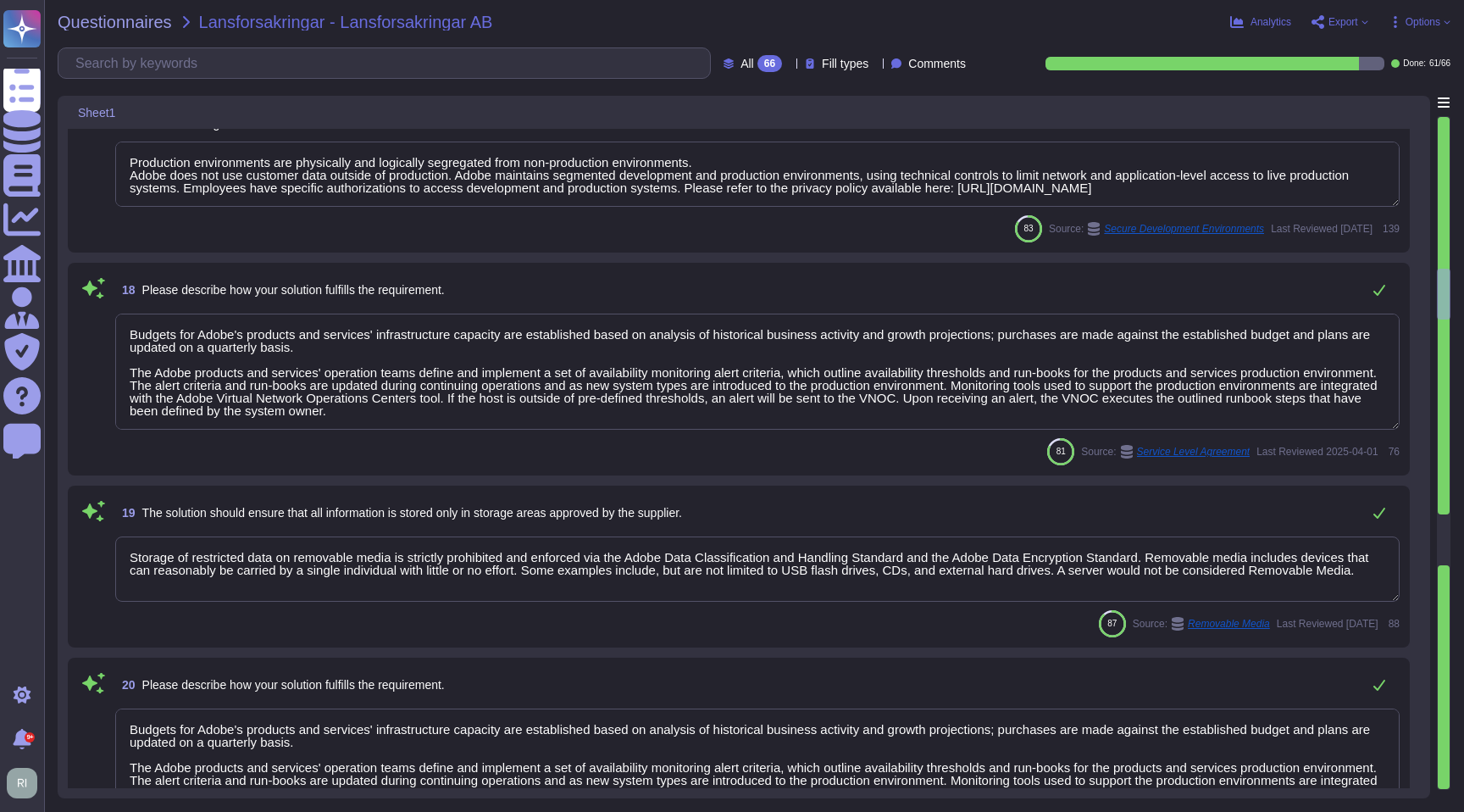
type textarea "Budgets for Adobe's products and services' infrastructure capacity are establis…"
type textarea "Adobe encrypts Adobe Restricted data in transit. Adobe Restricted data is defin…"
type textarea "Budgets for Adobe's products and services' infrastructure capacity are establis…"
type textarea "Production environments are physically and logically segregated from non-produc…"
type textarea "Budgets for Adobe's products and services' infrastructure capacity are establis…"
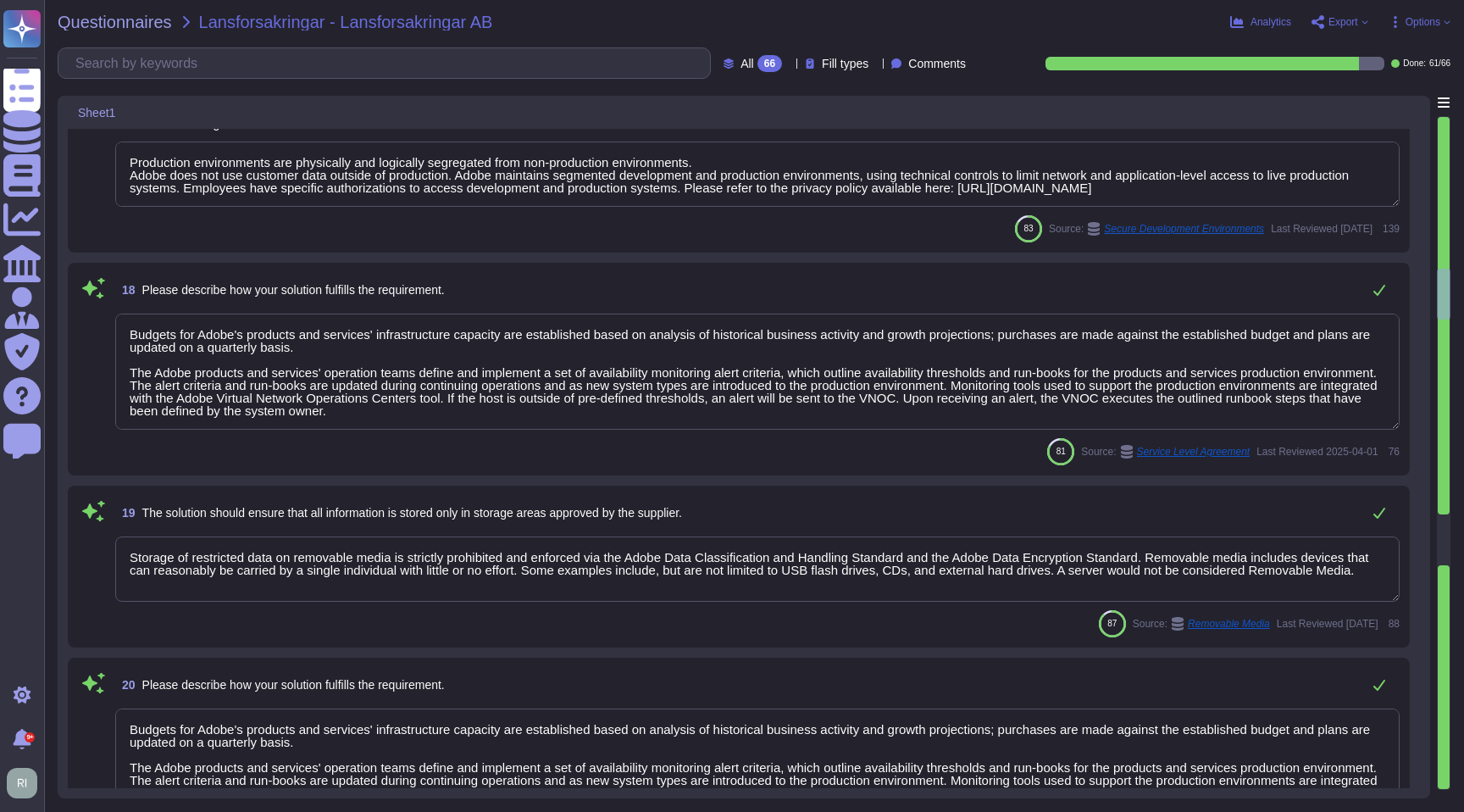
type textarea "Storage of restricted data on removable media is strictly prohibited and enforc…"
type textarea "Budgets for Adobe's products and services' infrastructure capacity are establis…"
type textarea "Adobe conducts a penetration test annually and before every major release. For …"
type textarea "We closely monitor the usage of third-party components in our products and serv…"
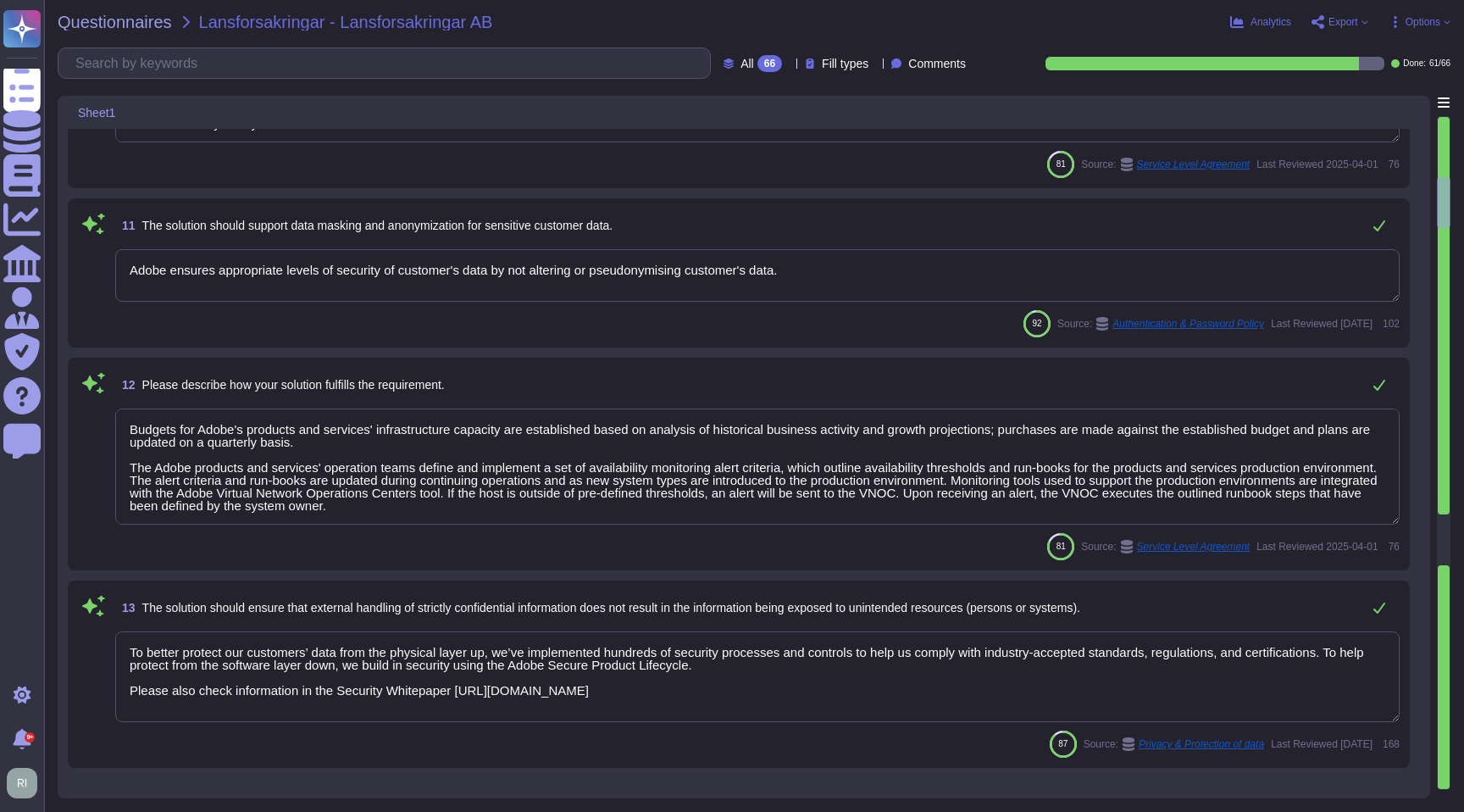
type textarea "Budgets for Adobe's products and services' infrastructure capacity are establis…"
type textarea "Access Token: This token acts as a digital key, allowing the bearer to access p…"
type textarea "See responses to the sub questions below."
type textarea "Client-side keys are stored in a protected Java keystore."
type textarea "Budgets for Adobe's products and services' infrastructure capacity are establis…"
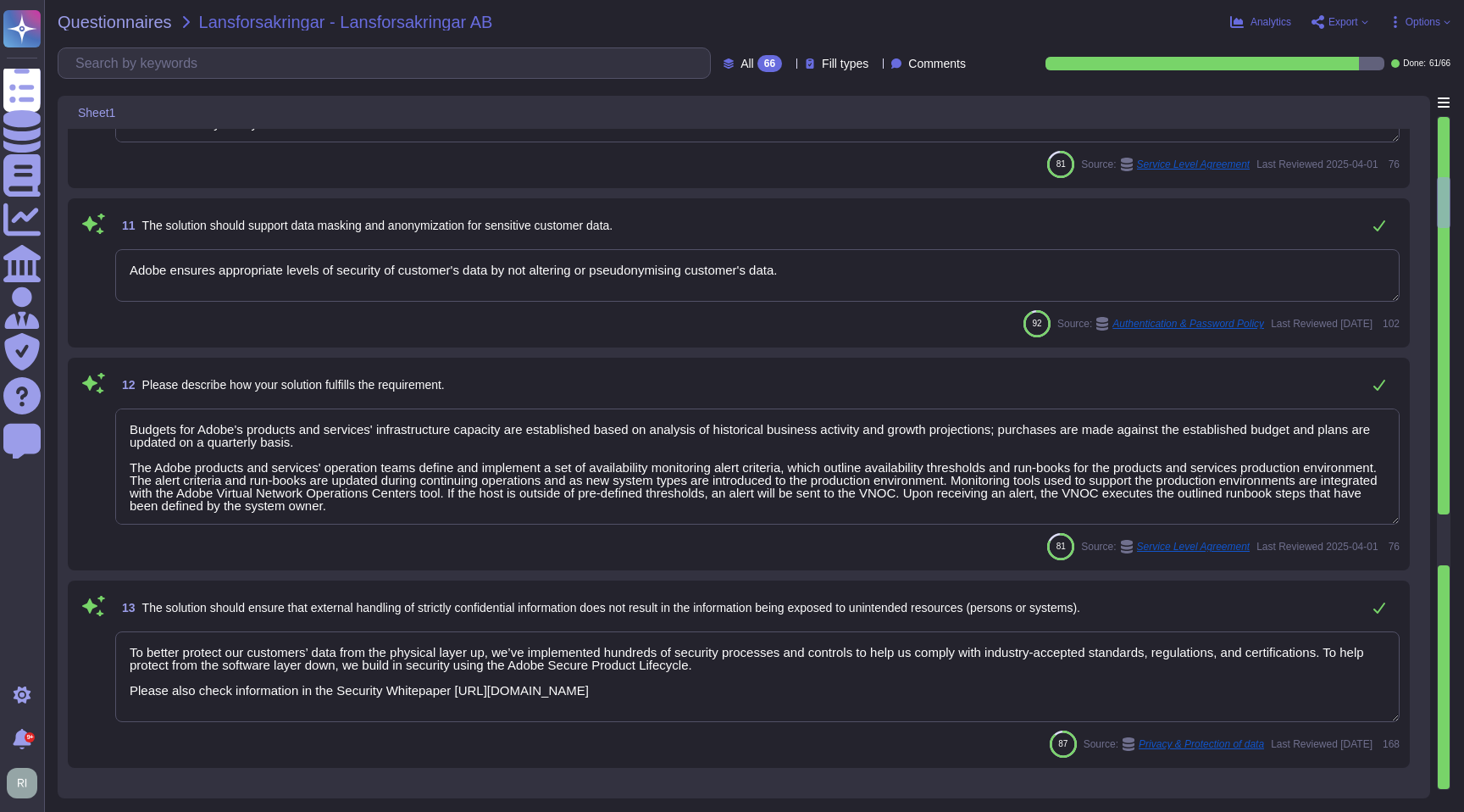
type textarea "Adobe ensures appropriate levels of security of customer's data by not altering…"
type textarea "Budgets for Adobe's products and services' infrastructure capacity are establis…"
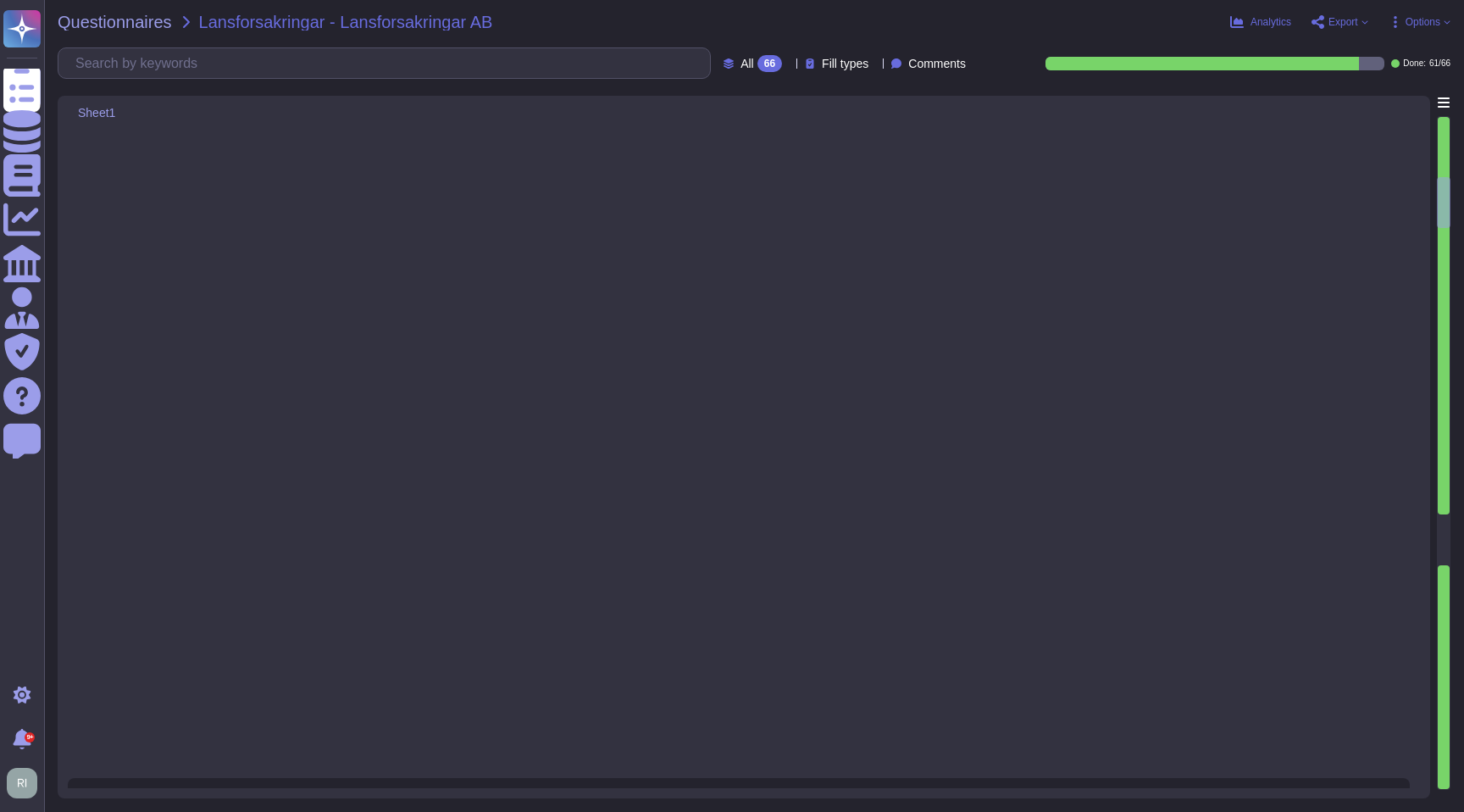
scroll to position [0, 0]
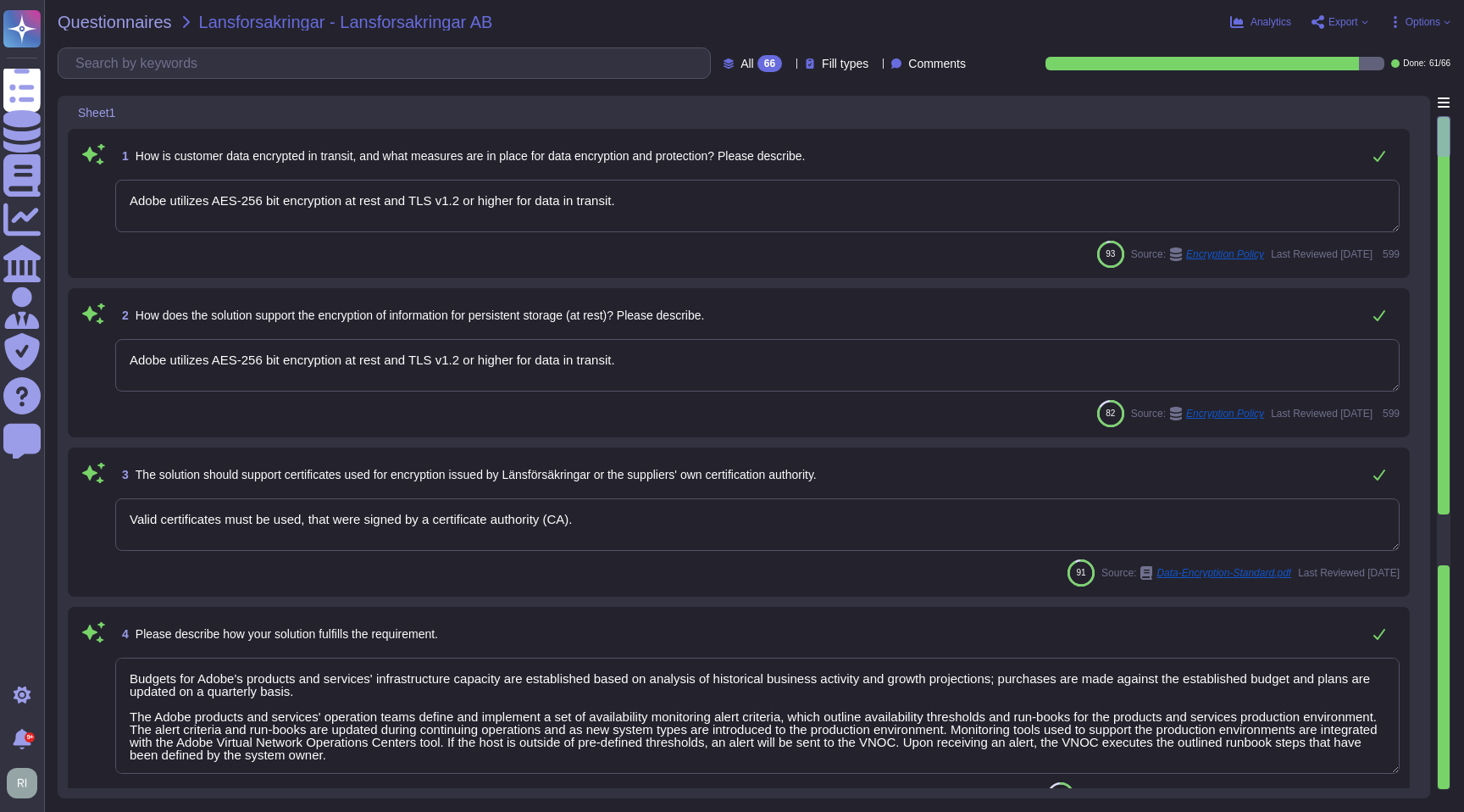
type textarea "Adobe utilizes AES-256 bit encryption at rest and TLS v1.2 or higher for data i…"
type textarea "Valid certificates must be used, that were signed by a certificate authority (C…"
type textarea "Budgets for Adobe's products and services' infrastructure capacity are establis…"
type textarea "The phrase "full disk encryption" doesn't apply to SaaS offerings but instead a…"
